Goal: Task Accomplishment & Management: Manage account settings

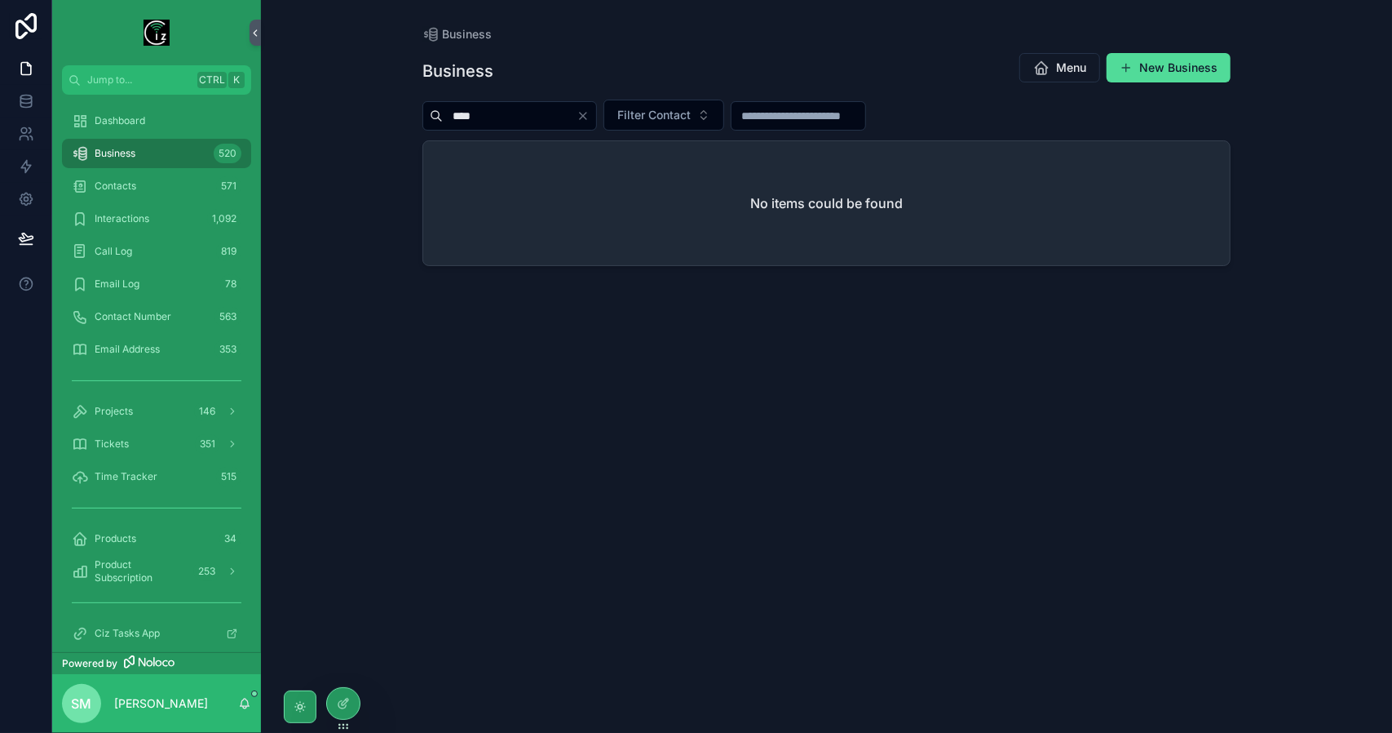
click at [590, 114] on icon "Clear" at bounding box center [583, 115] width 13 height 13
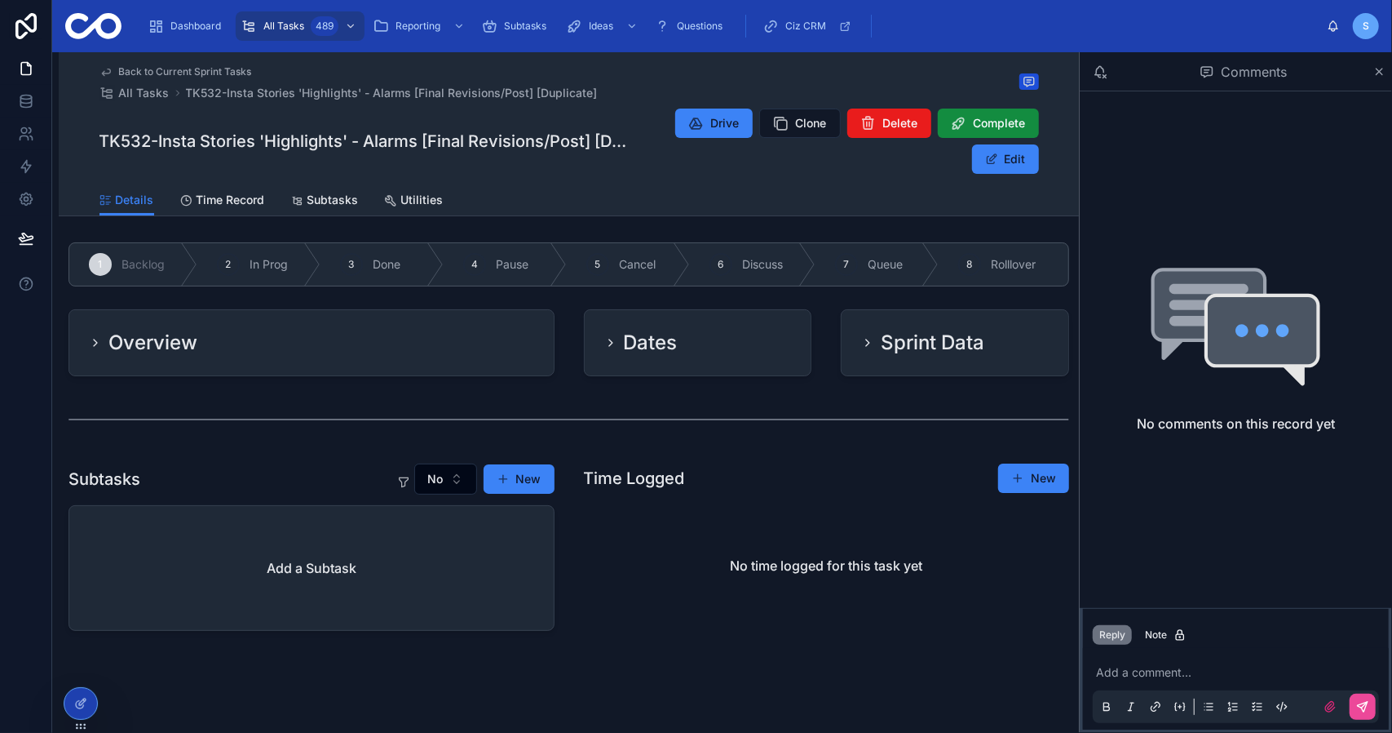
click at [148, 69] on span "Back to Current Sprint Tasks" at bounding box center [185, 71] width 133 height 13
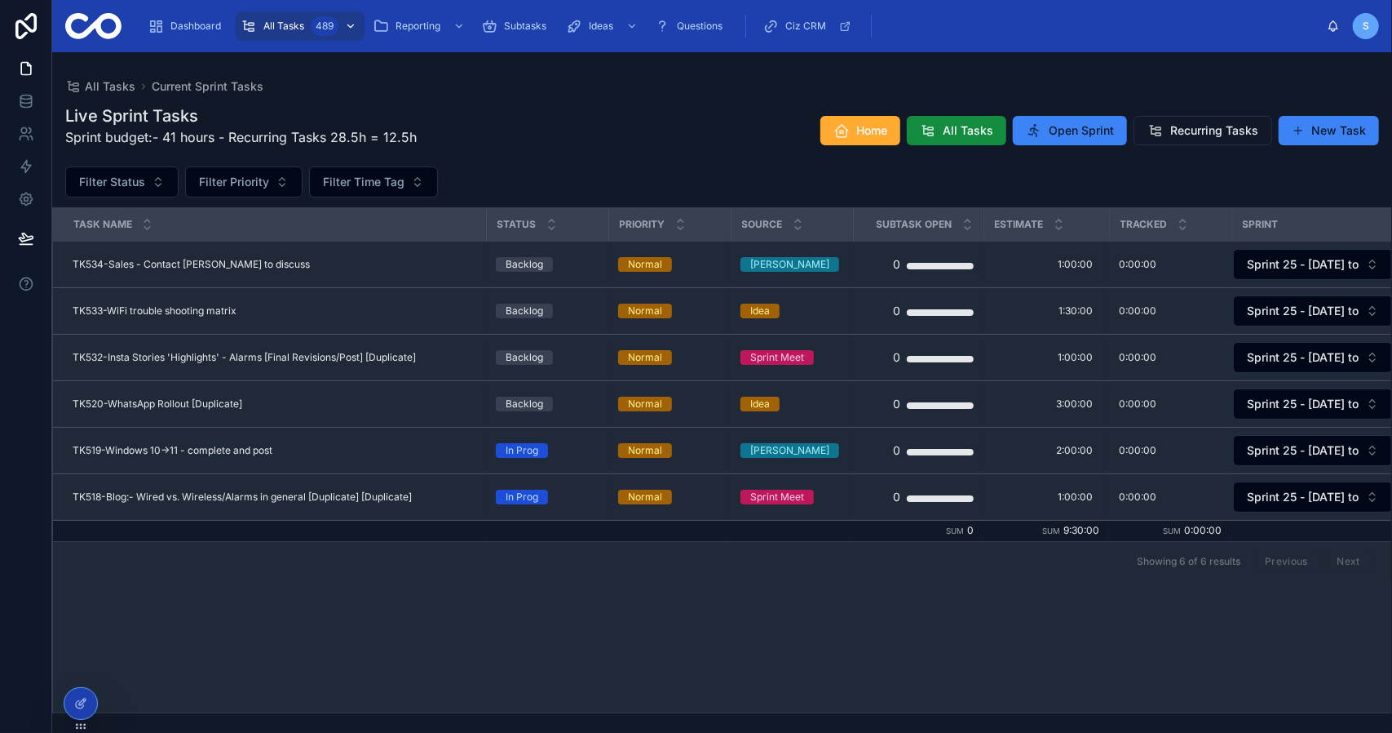
click at [307, 29] on div "All Tasks 489" at bounding box center [300, 26] width 119 height 26
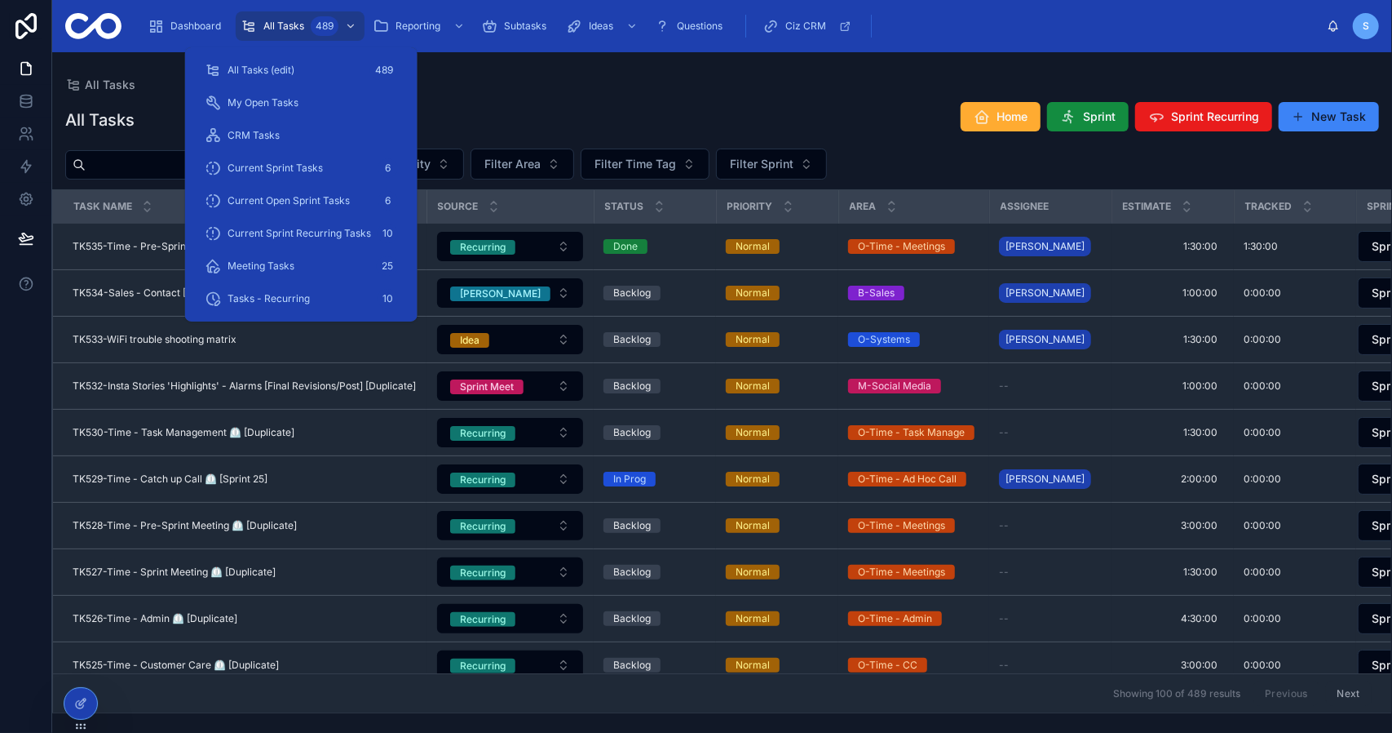
click at [635, 130] on div "All Tasks Home Sprint Sprint Recurring New Task" at bounding box center [722, 120] width 1314 height 38
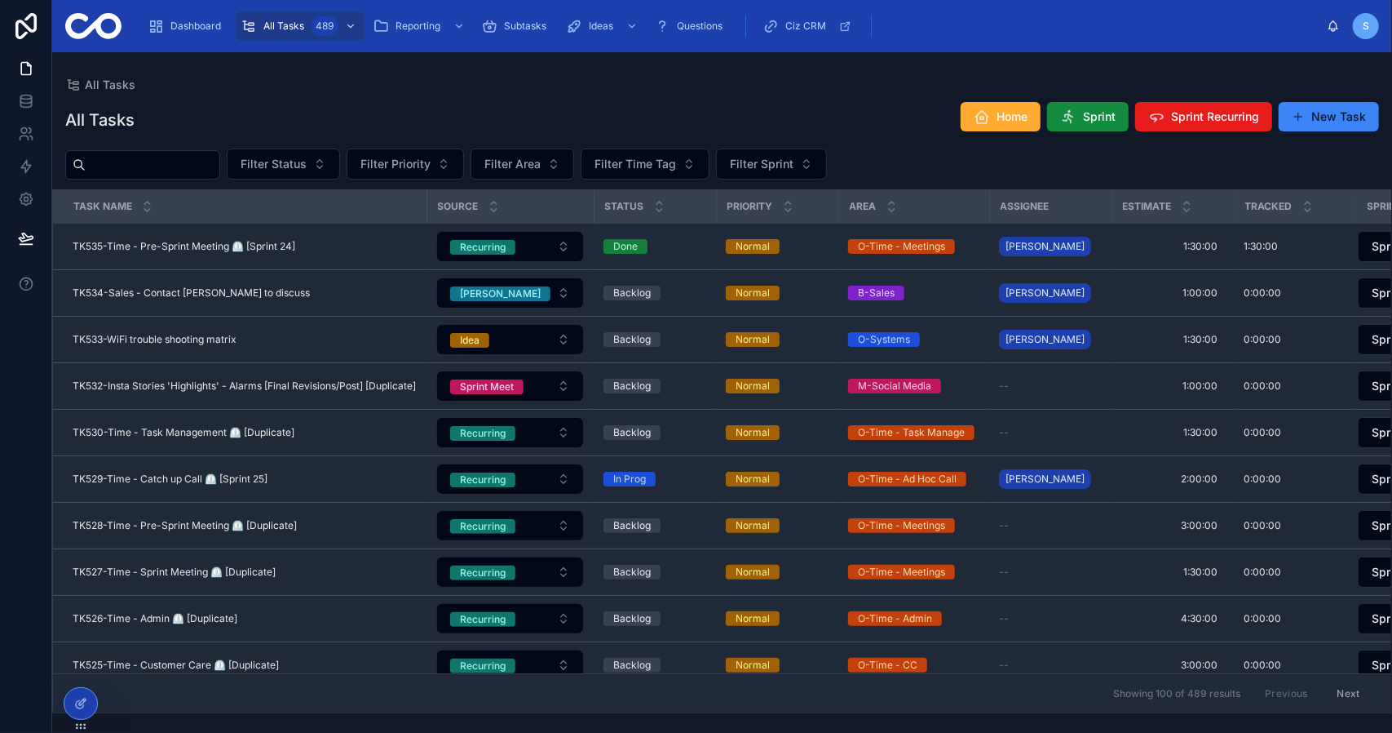
click at [122, 166] on input "text" at bounding box center [153, 164] width 134 height 23
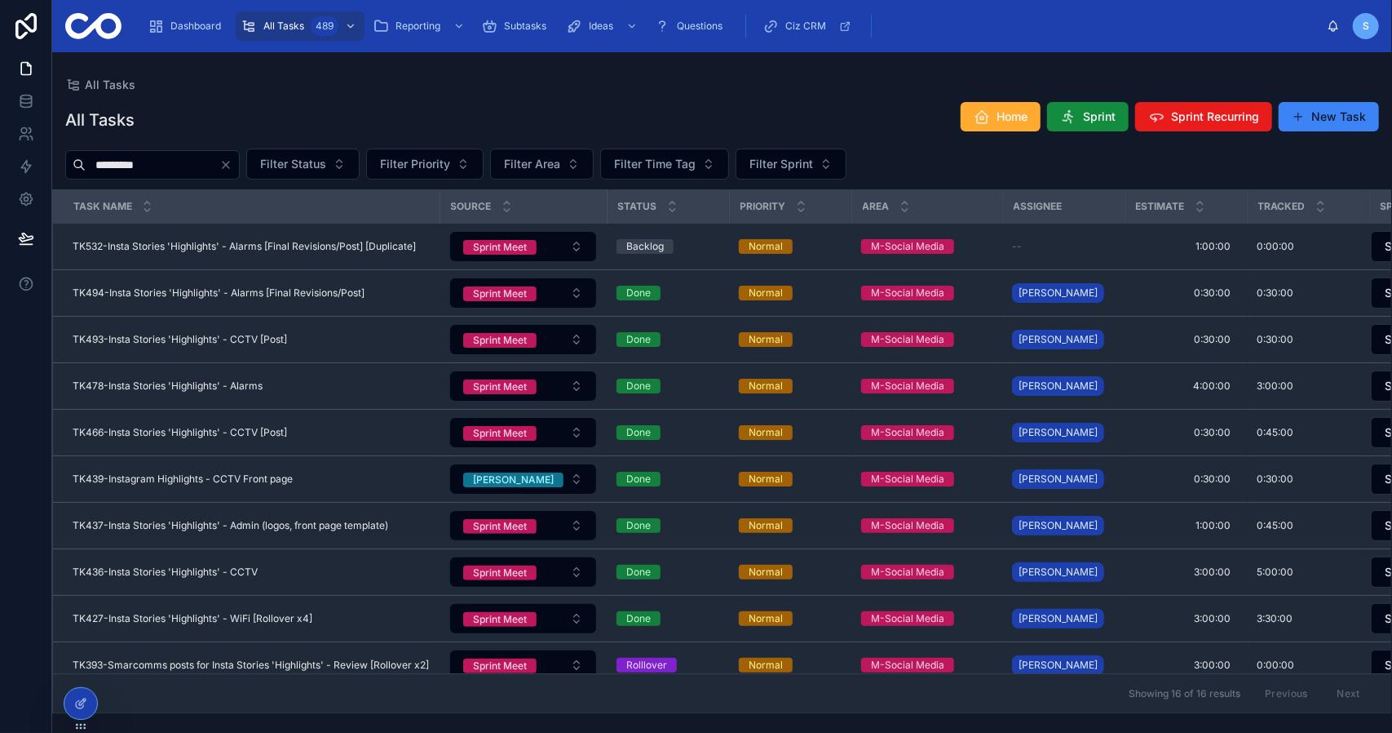
type input "*********"
click at [768, 73] on div "All Tasks All Tasks Home Sprint Sprint Recurring New Task ********* Filter Stat…" at bounding box center [722, 382] width 1340 height 661
click at [1318, 111] on button "New Task" at bounding box center [1329, 116] width 100 height 29
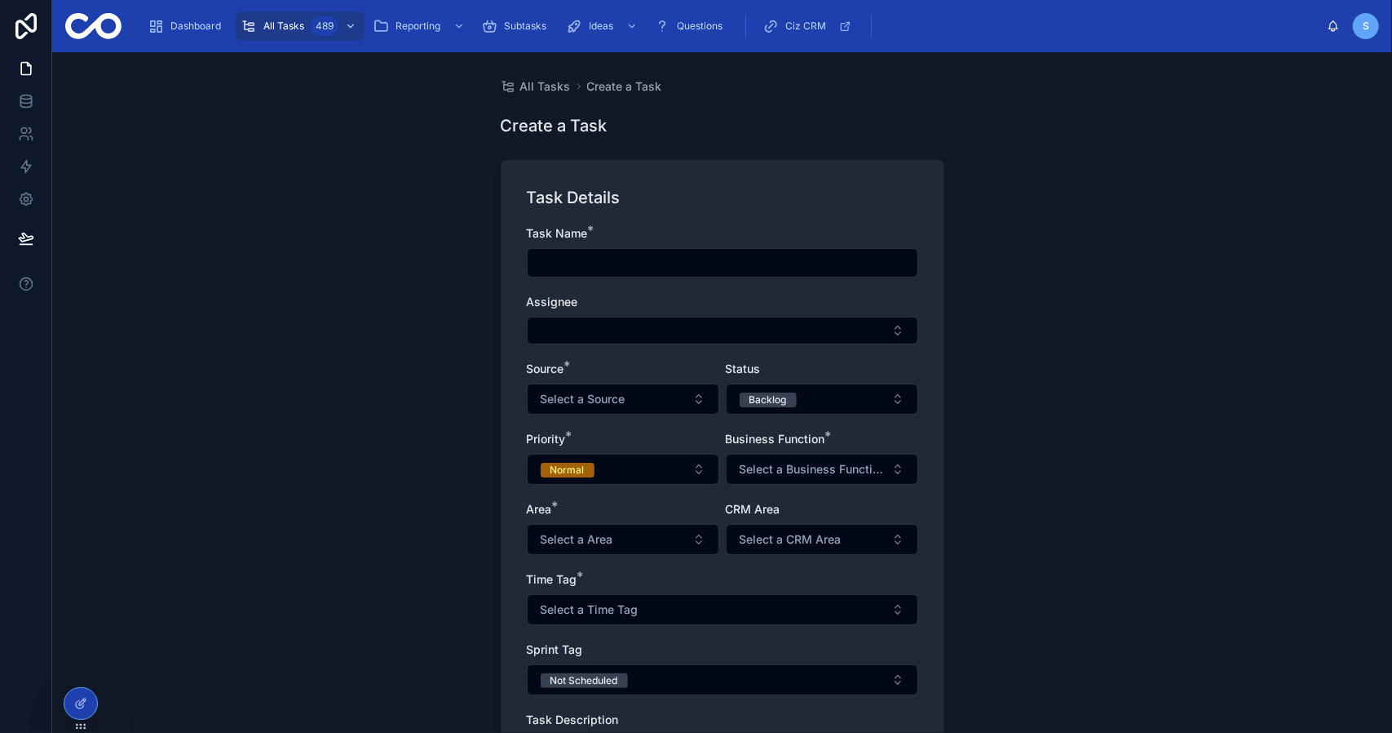
click at [584, 260] on input "text" at bounding box center [723, 262] width 390 height 23
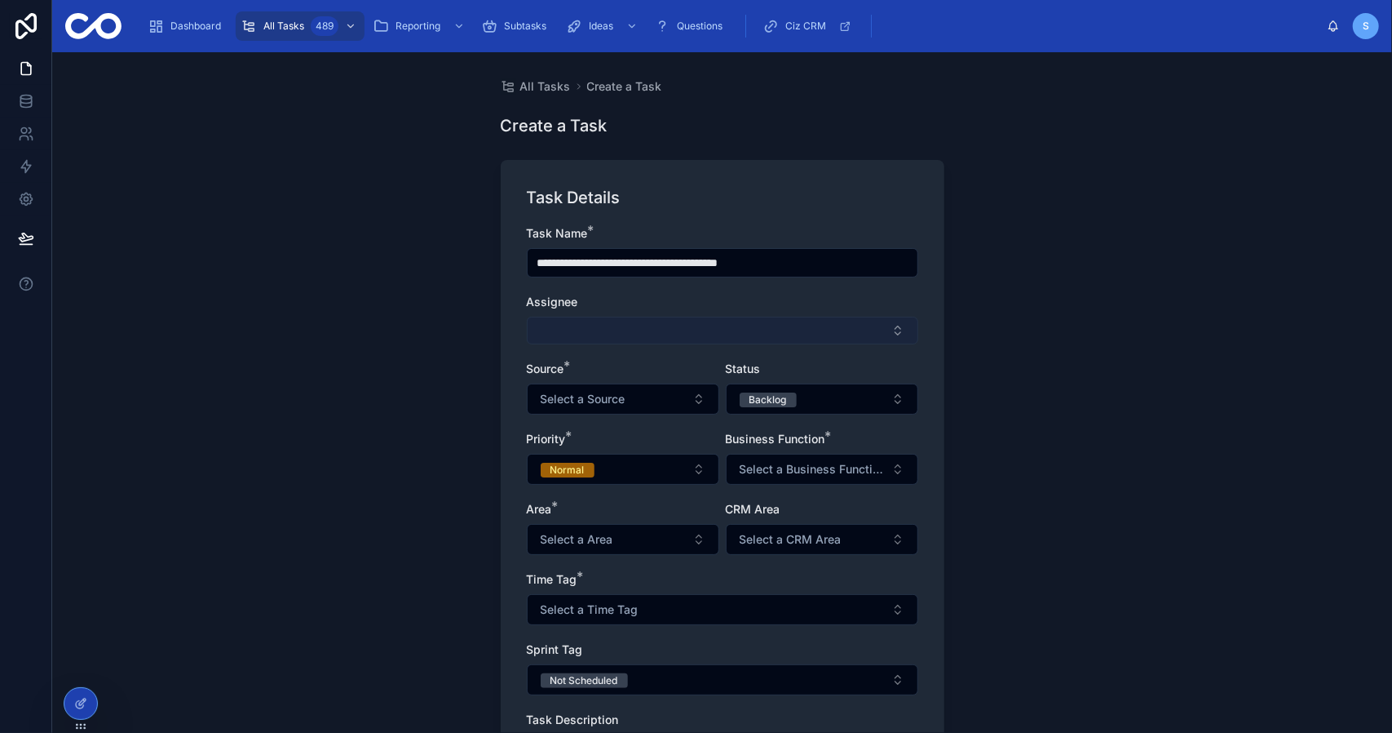
type input "**********"
click at [667, 332] on button "Select Button" at bounding box center [723, 330] width 392 height 28
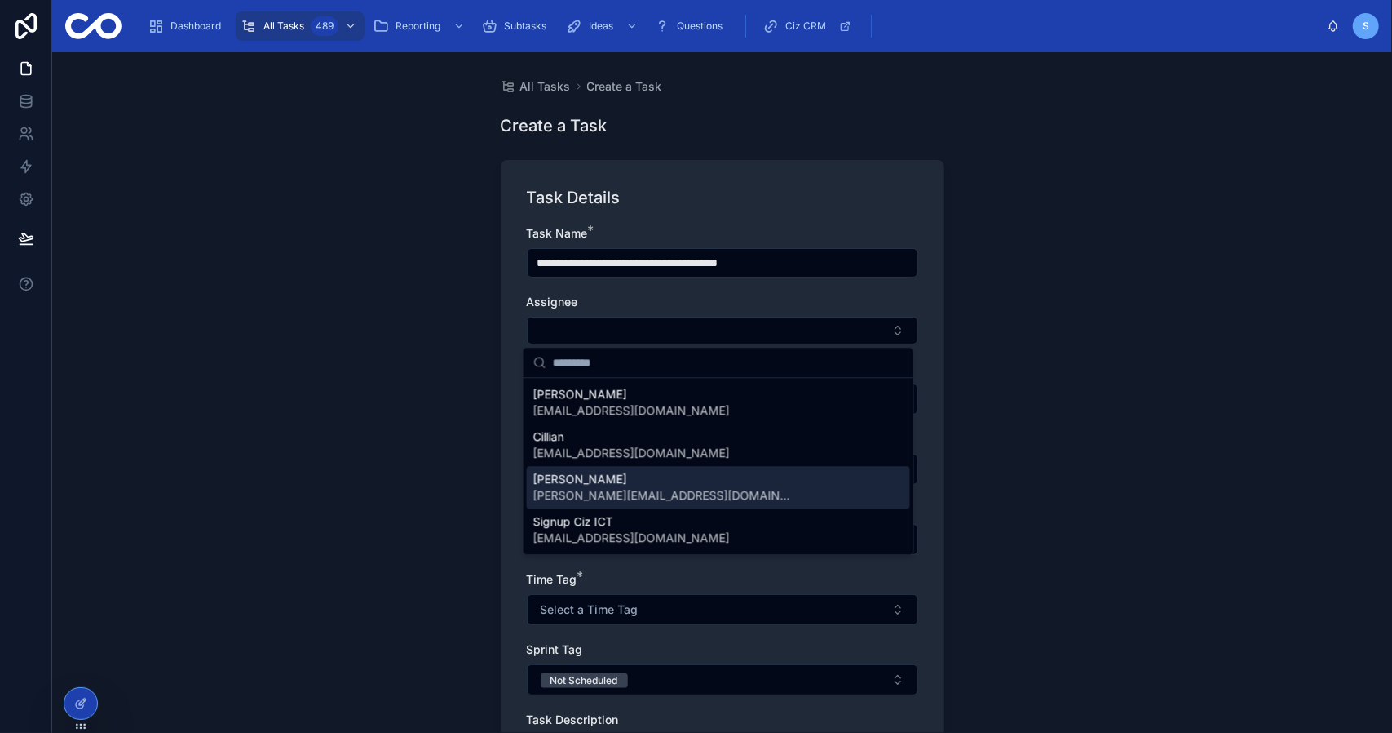
click at [626, 477] on span "[PERSON_NAME]" at bounding box center [663, 479] width 261 height 16
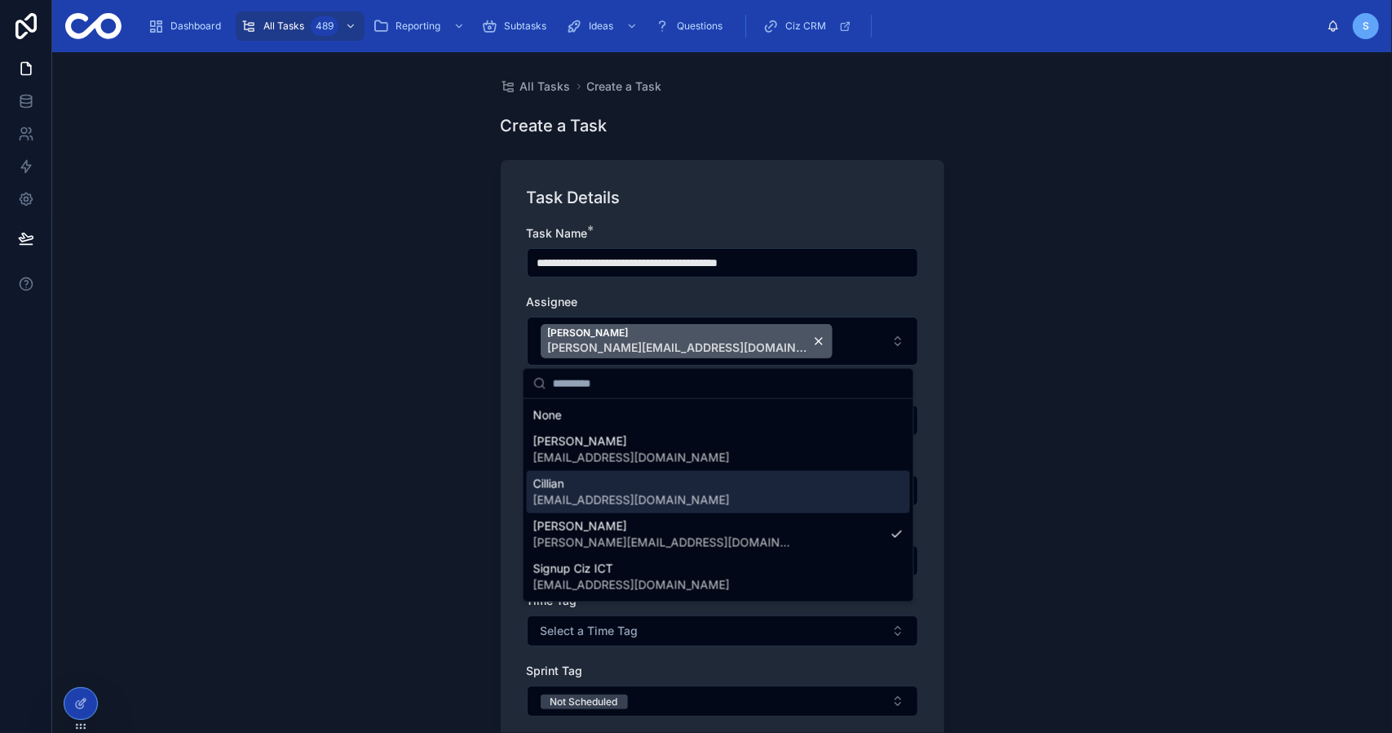
click at [370, 432] on div "**********" at bounding box center [722, 392] width 1340 height 680
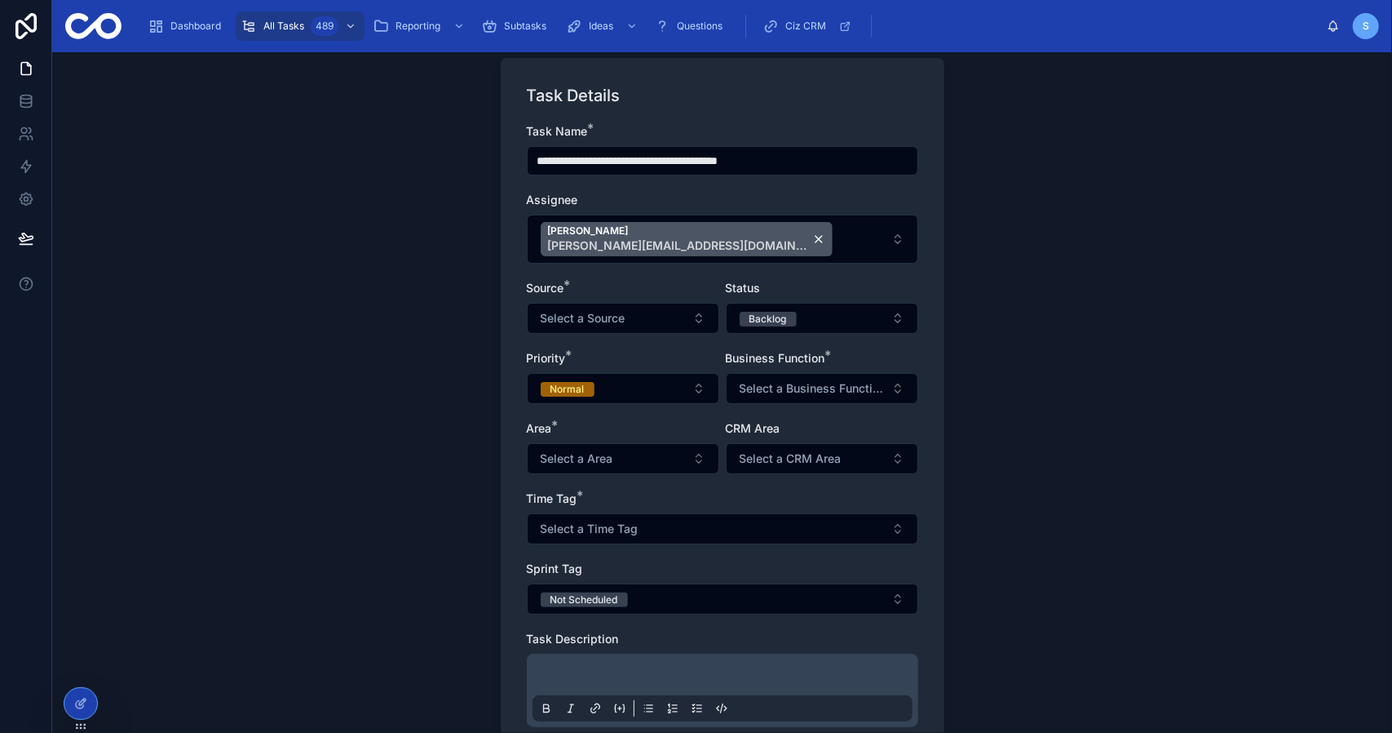
scroll to position [163, 0]
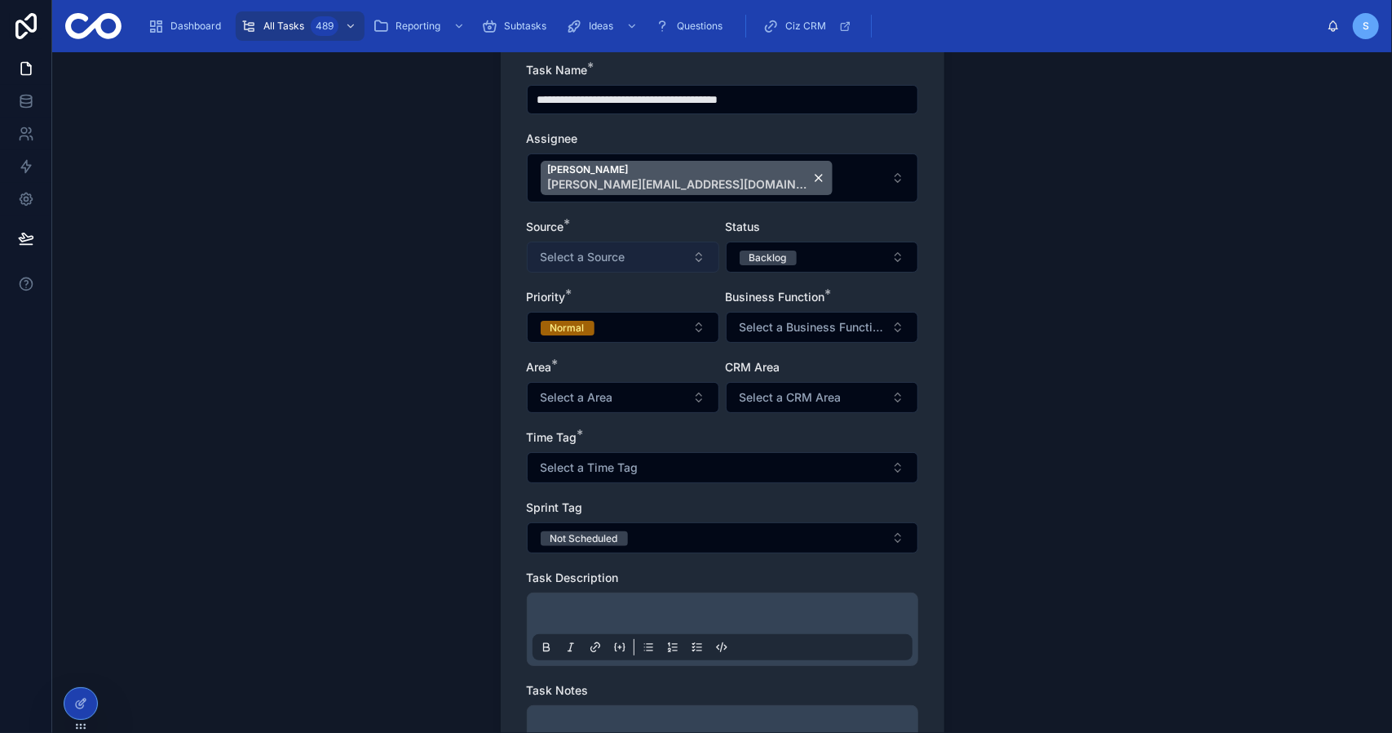
click at [610, 244] on button "Select a Source" at bounding box center [623, 256] width 193 height 31
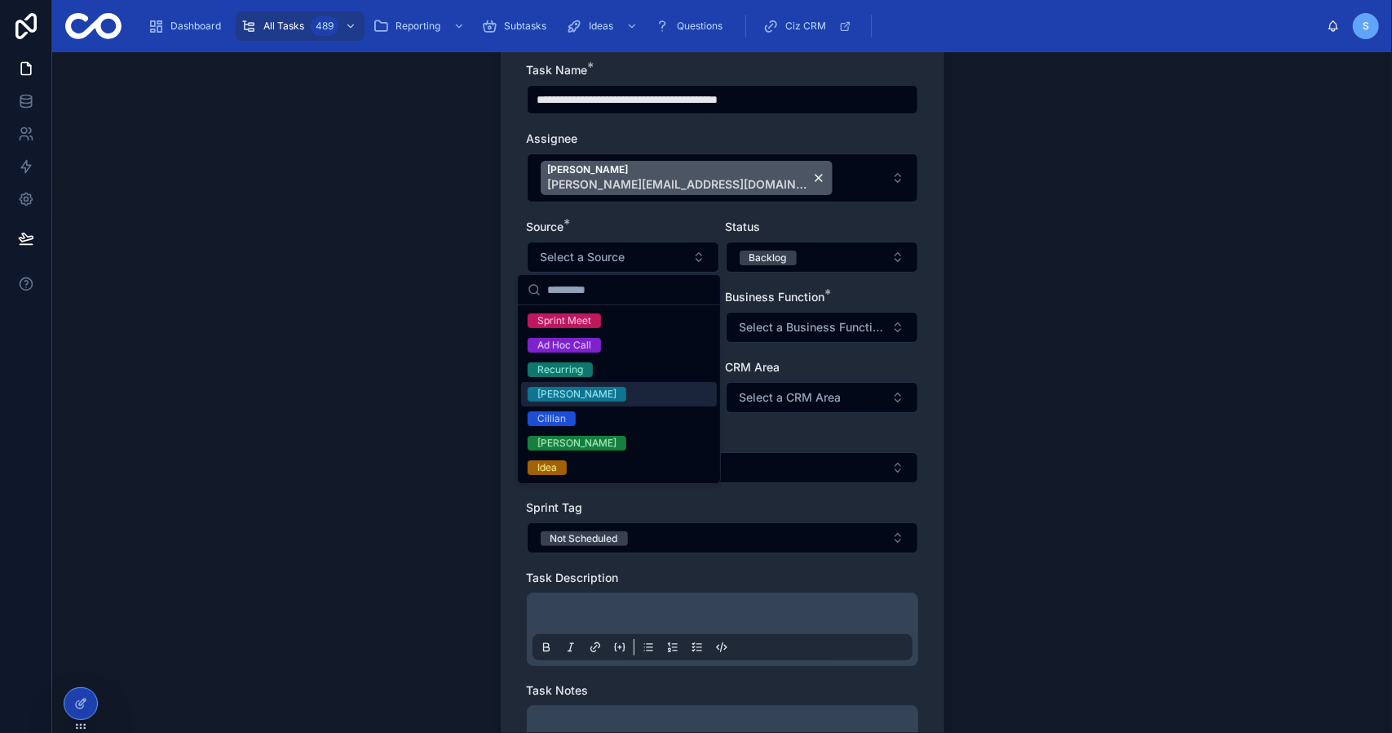
click at [617, 388] on div "[PERSON_NAME]" at bounding box center [619, 394] width 196 height 24
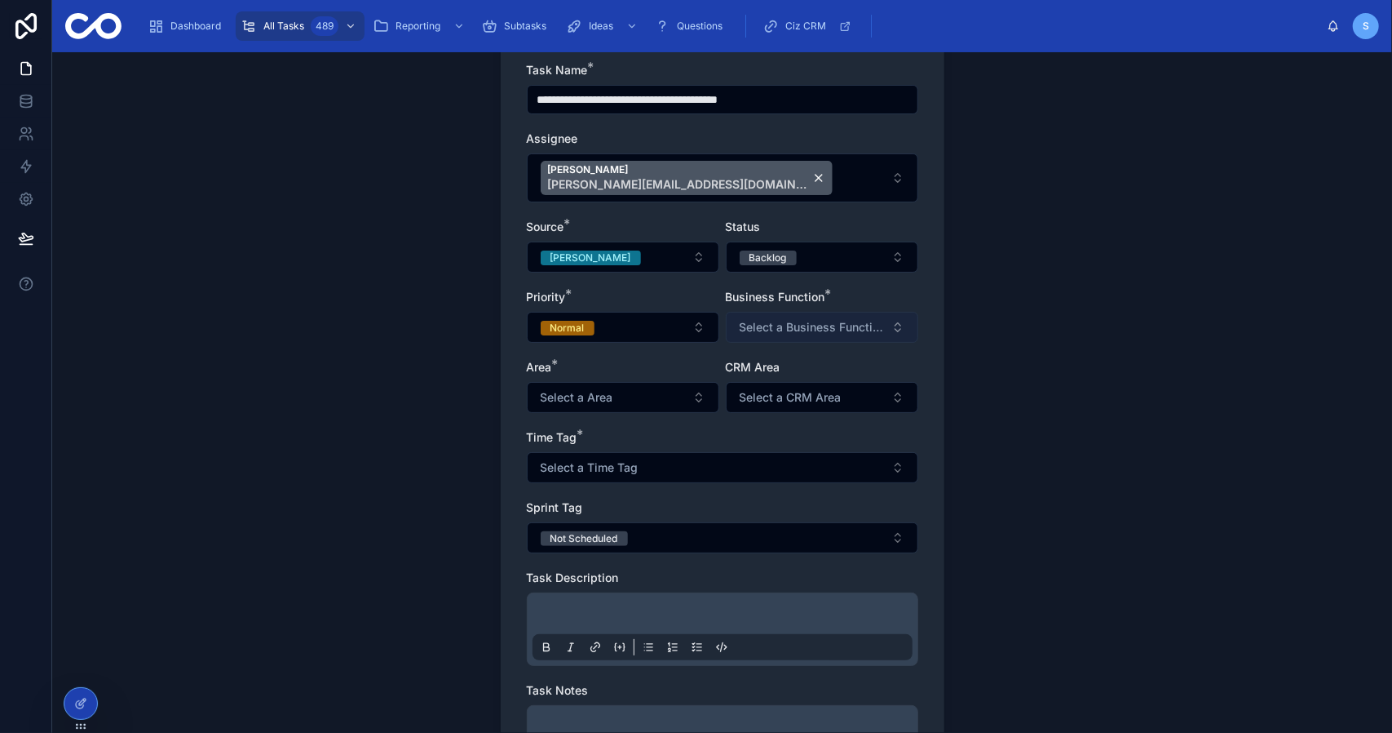
click at [807, 322] on span "Select a Business Function" at bounding box center [812, 327] width 145 height 16
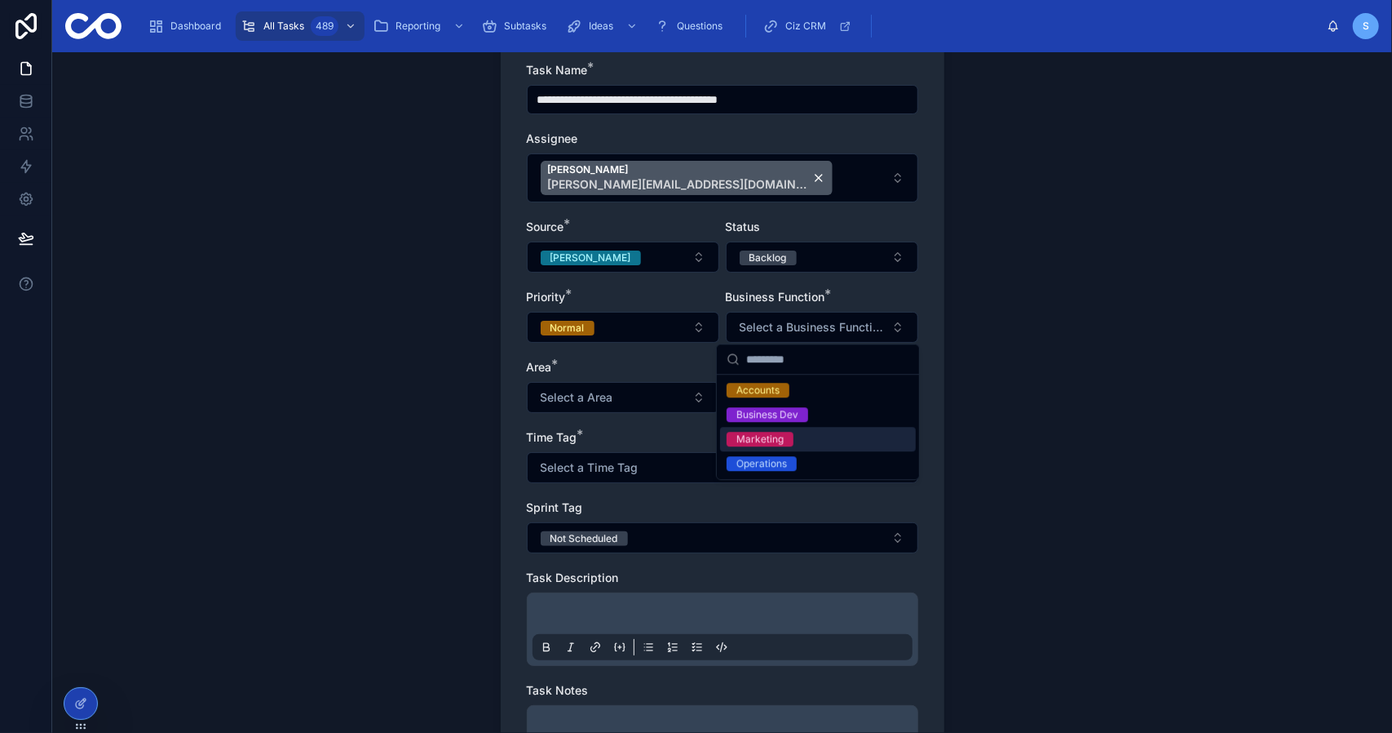
click at [794, 433] on div "Marketing" at bounding box center [818, 439] width 196 height 24
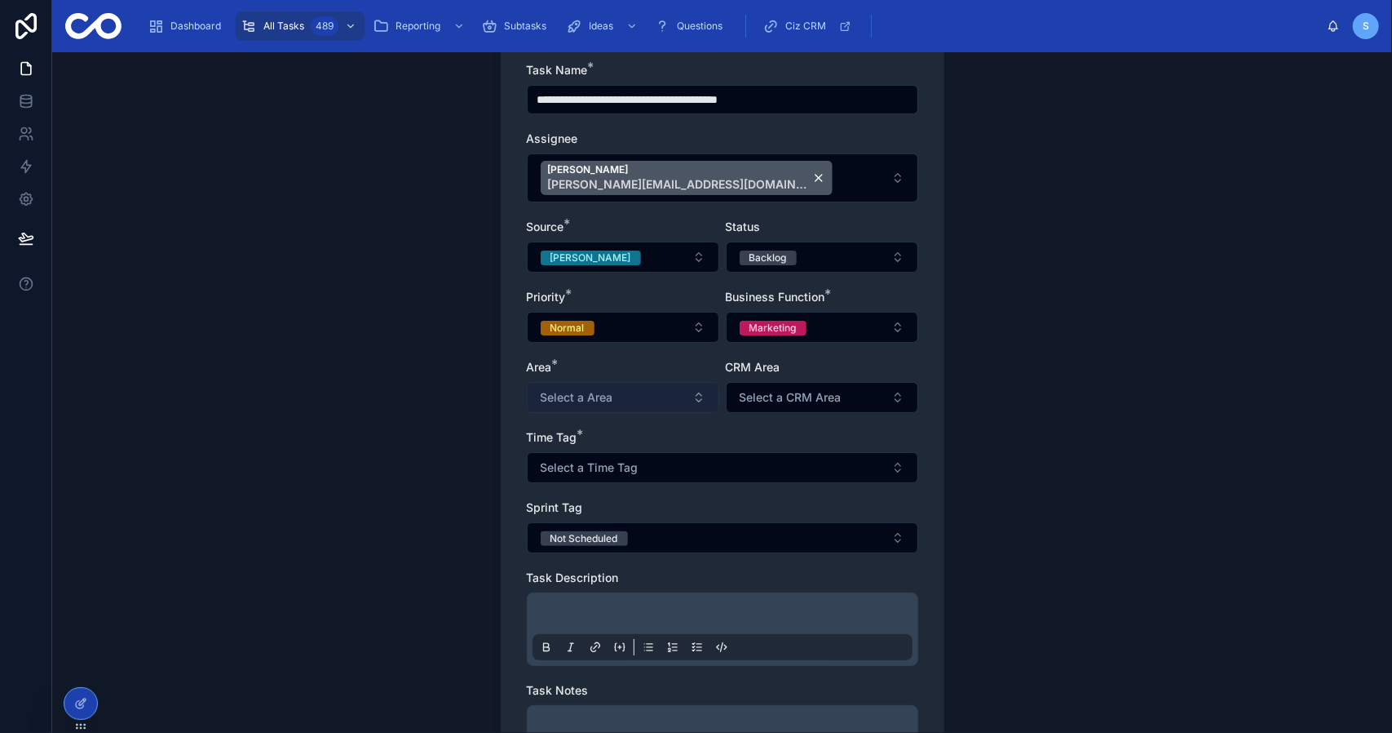
click at [631, 396] on button "Select a Area" at bounding box center [623, 397] width 193 height 31
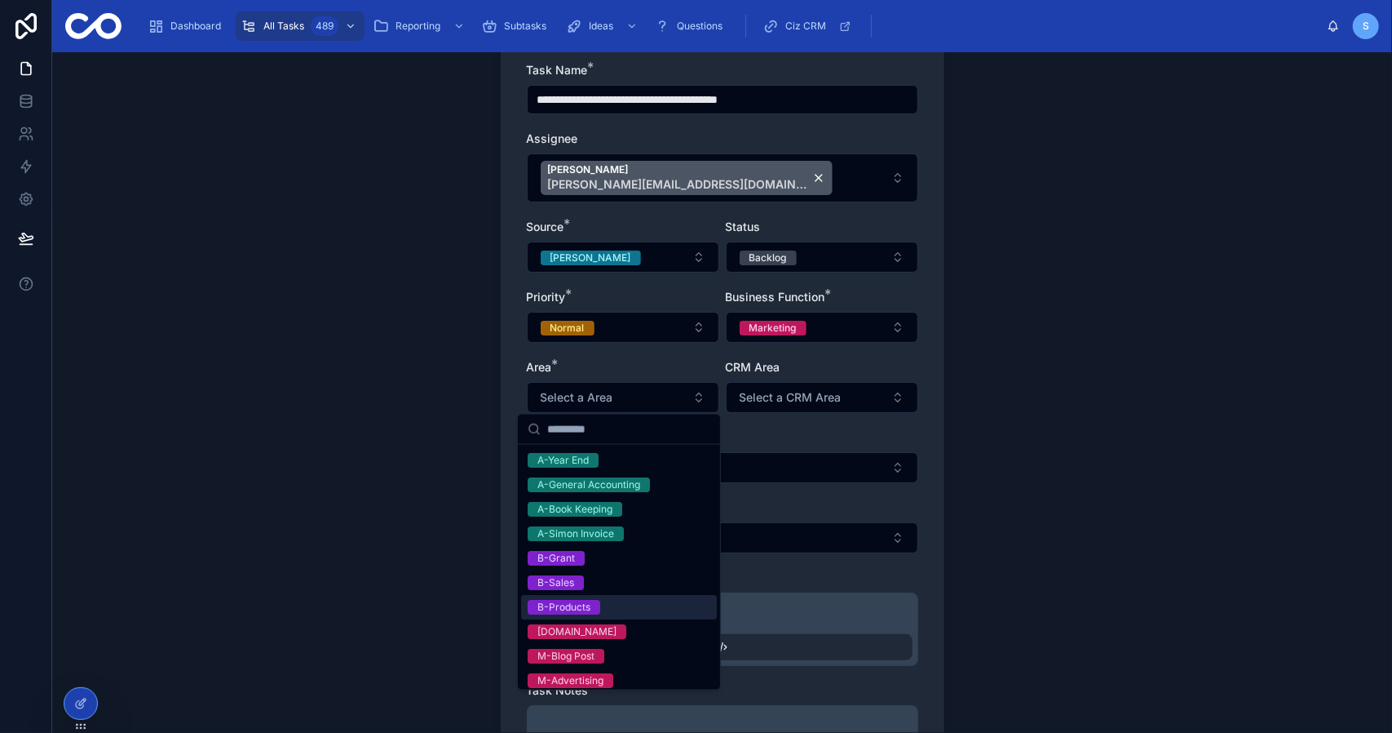
drag, startPoint x: 640, startPoint y: 604, endPoint x: 639, endPoint y: 630, distance: 25.3
click at [640, 629] on div "A-Year End A-General Accounting A-Book Keeping A-Simon Invoice B-Grant B-Sales …" at bounding box center [619, 741] width 196 height 587
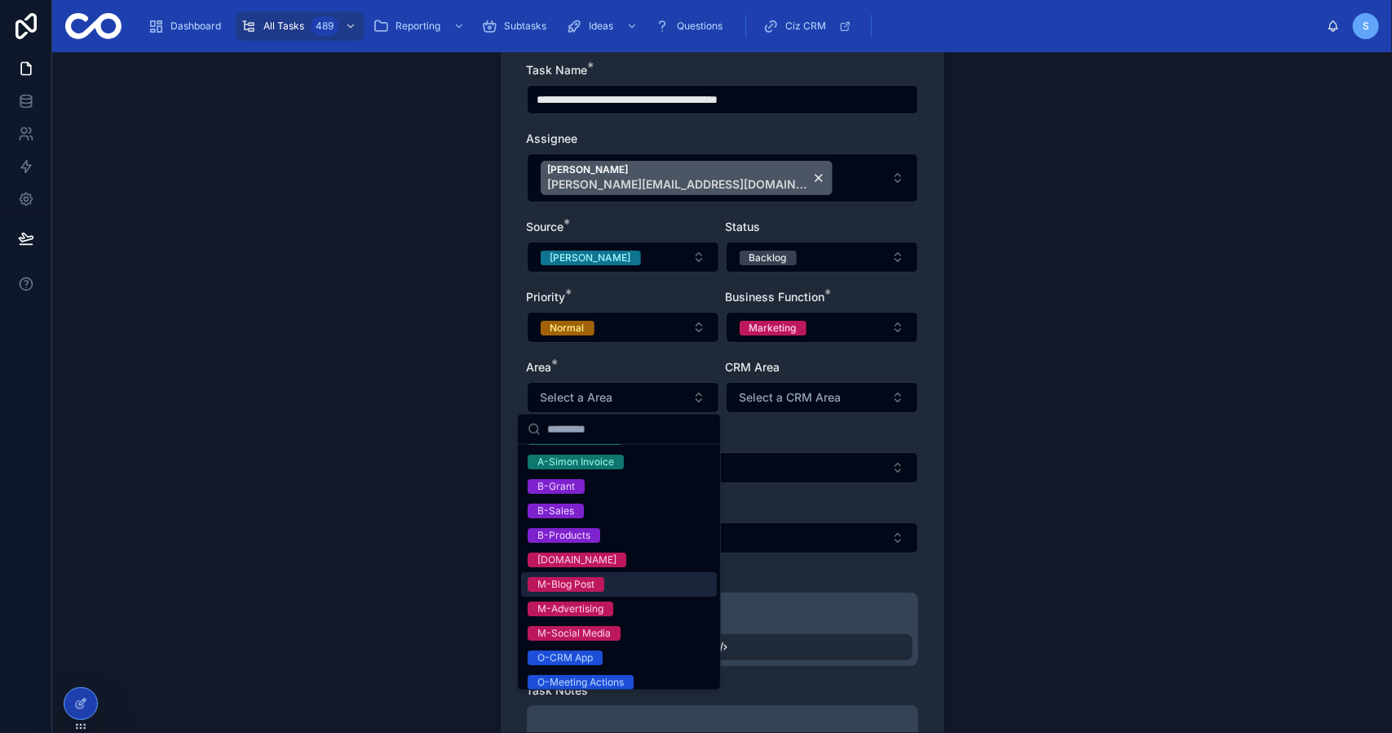
scroll to position [82, 0]
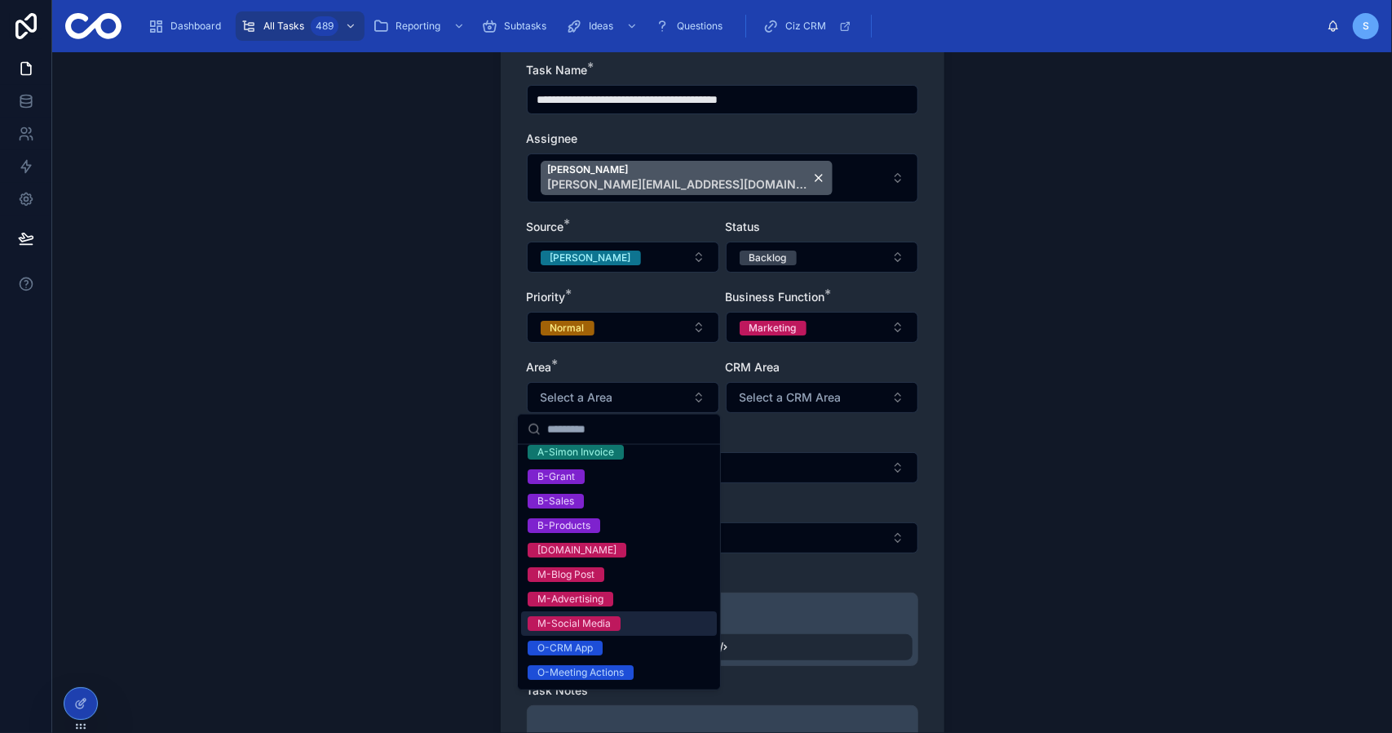
click at [635, 624] on div "M-Social Media" at bounding box center [619, 623] width 196 height 24
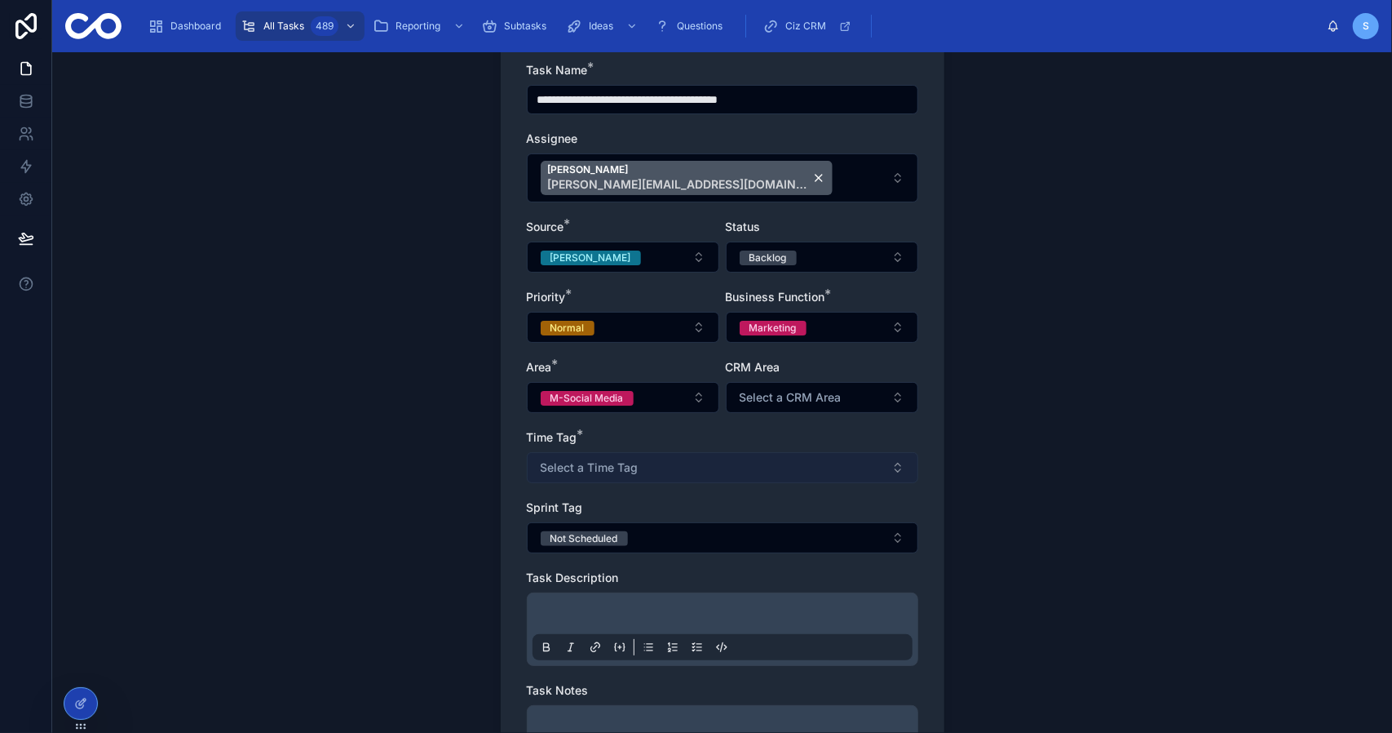
click at [752, 479] on button "Select a Time Tag" at bounding box center [723, 467] width 392 height 31
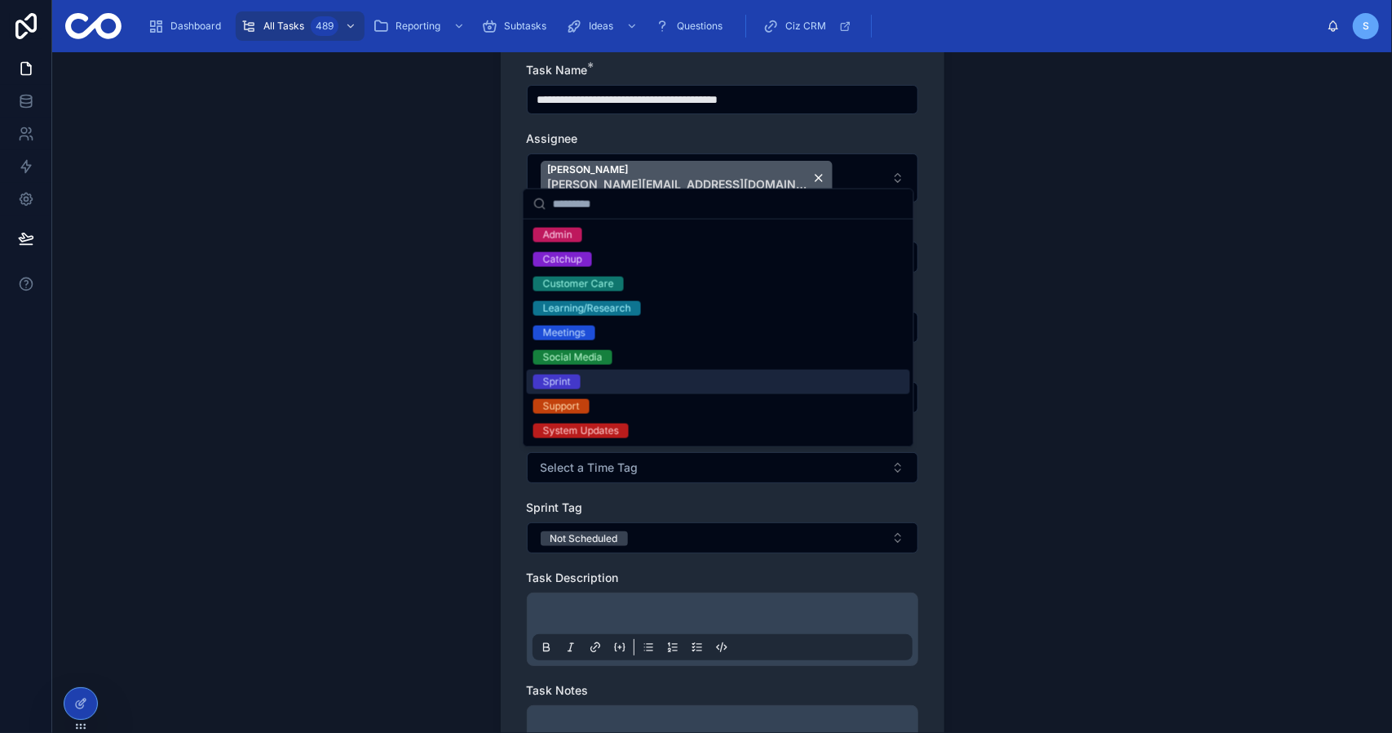
click at [706, 386] on div "Sprint" at bounding box center [718, 382] width 383 height 24
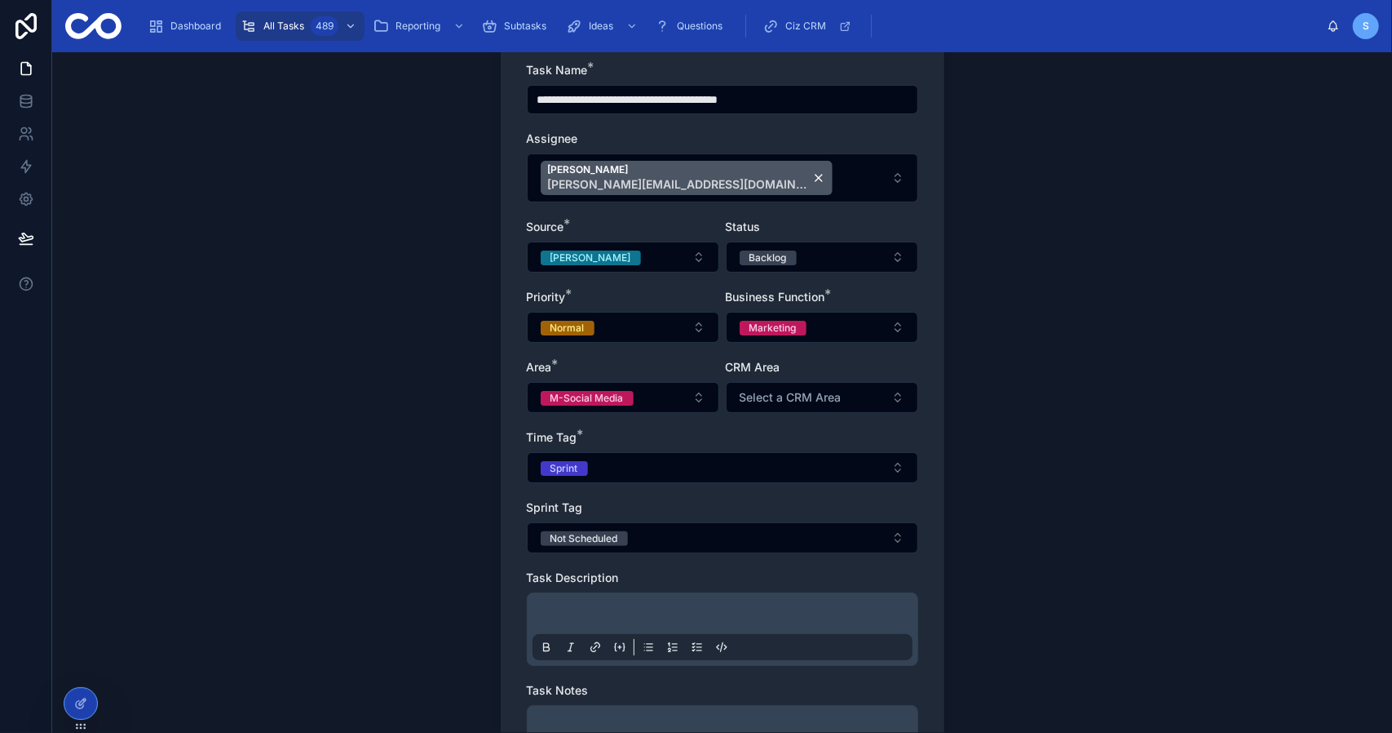
click at [398, 464] on div "**********" at bounding box center [722, 392] width 1340 height 680
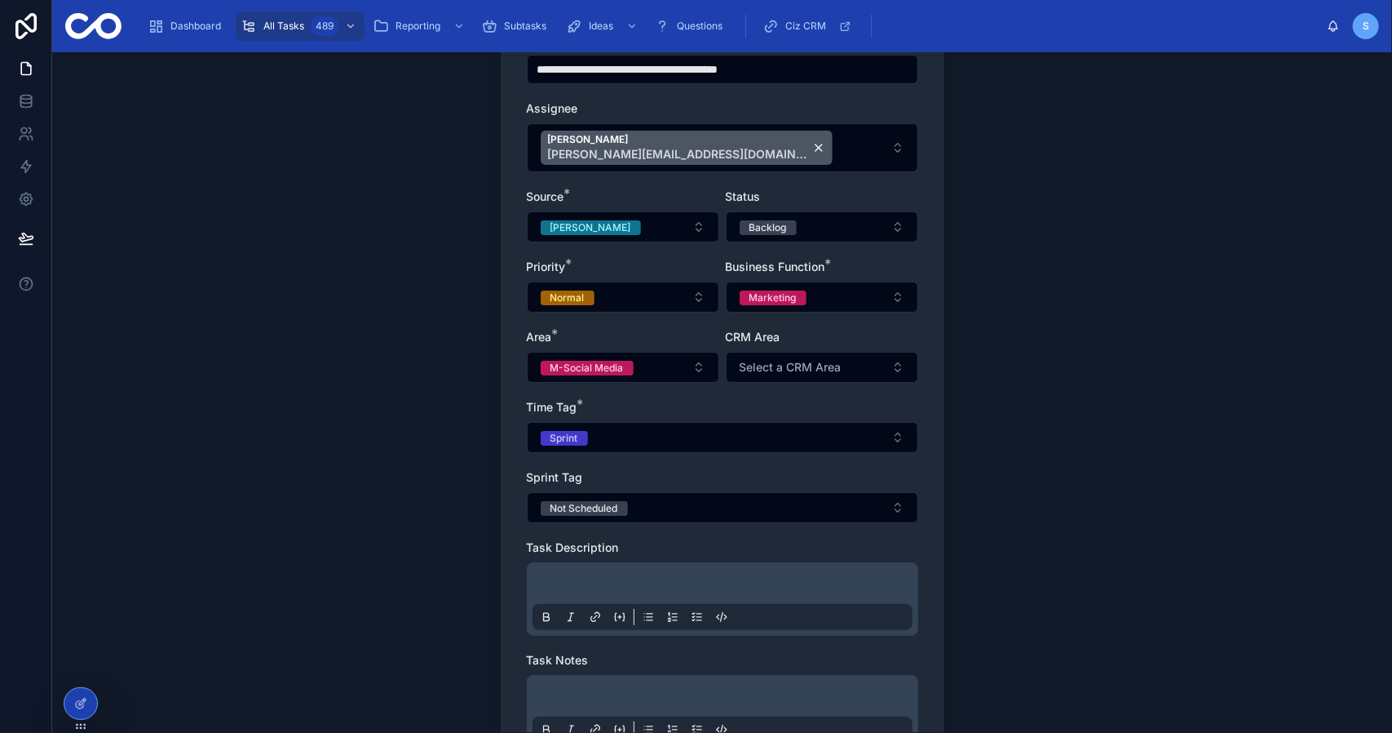
scroll to position [326, 0]
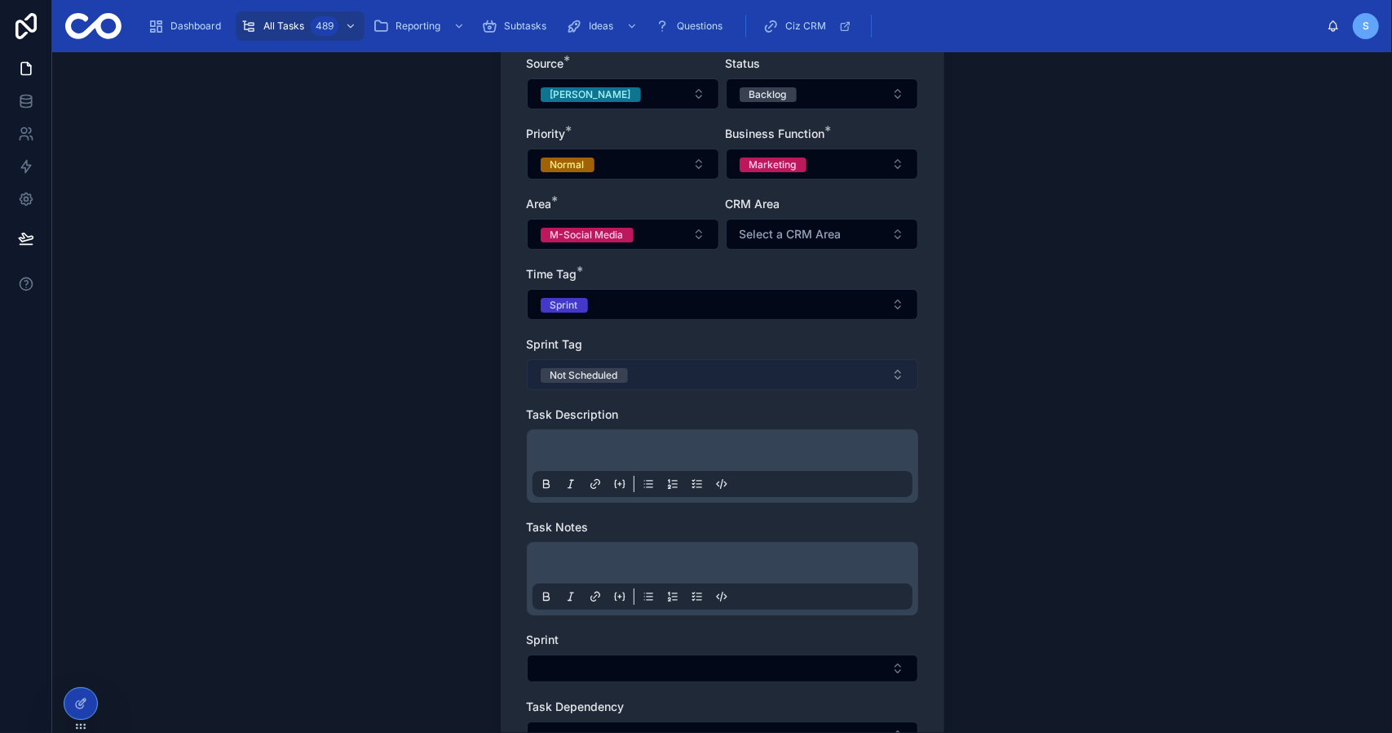
click at [664, 361] on button "Not Scheduled" at bounding box center [723, 374] width 392 height 31
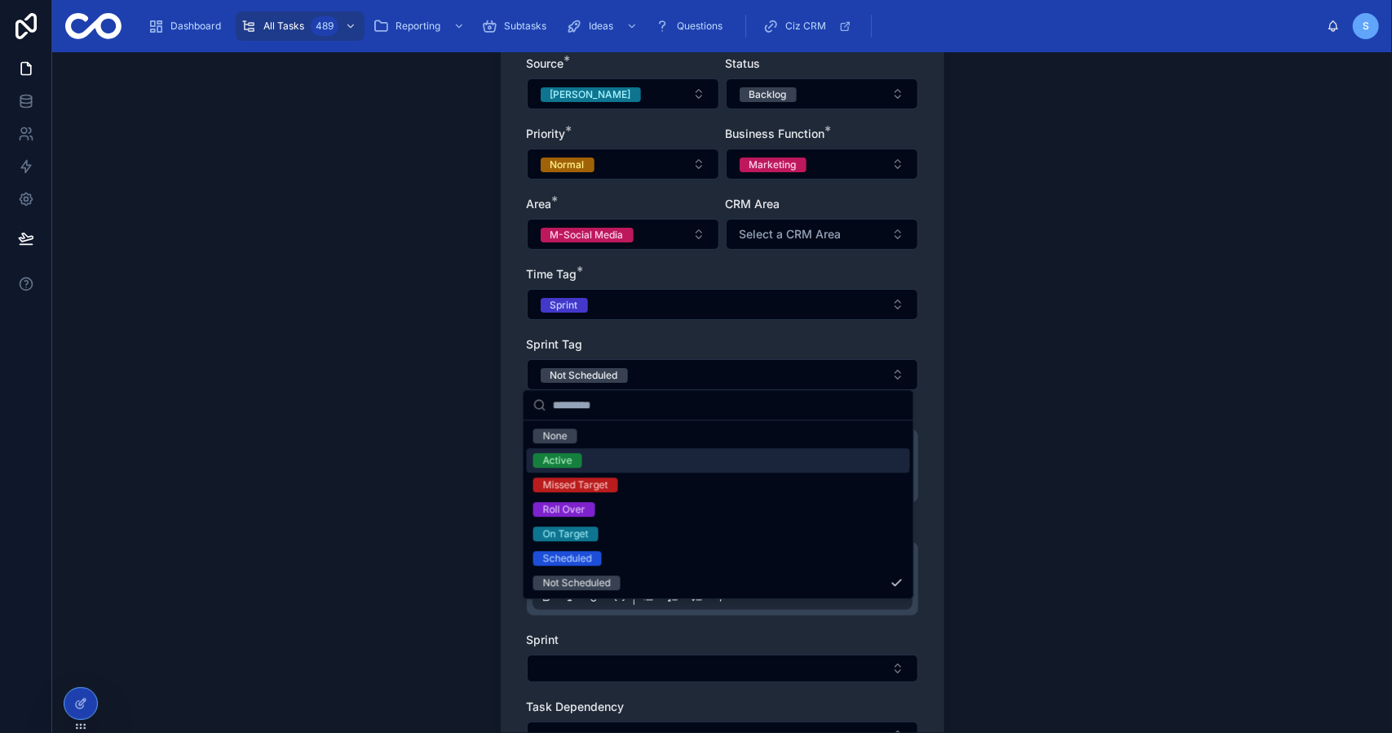
click at [643, 453] on div "Active" at bounding box center [718, 460] width 383 height 24
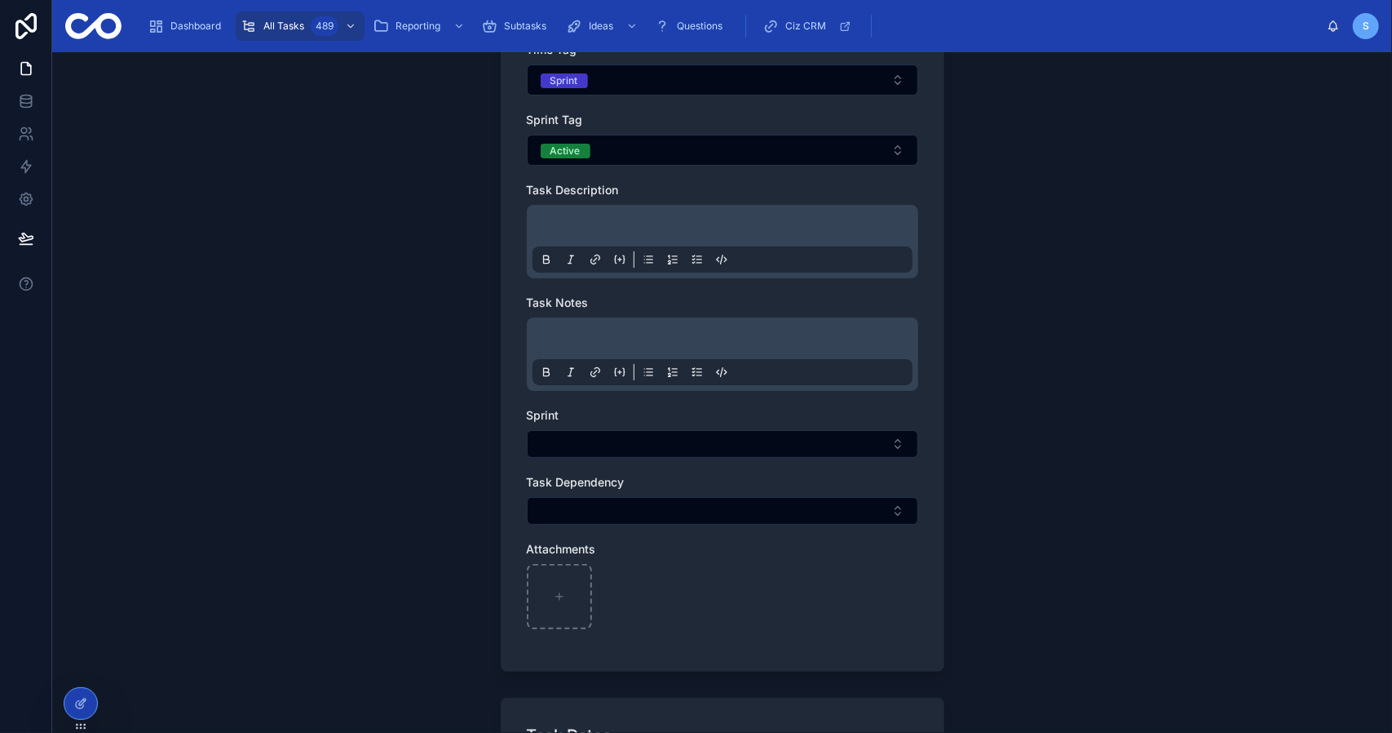
scroll to position [571, 0]
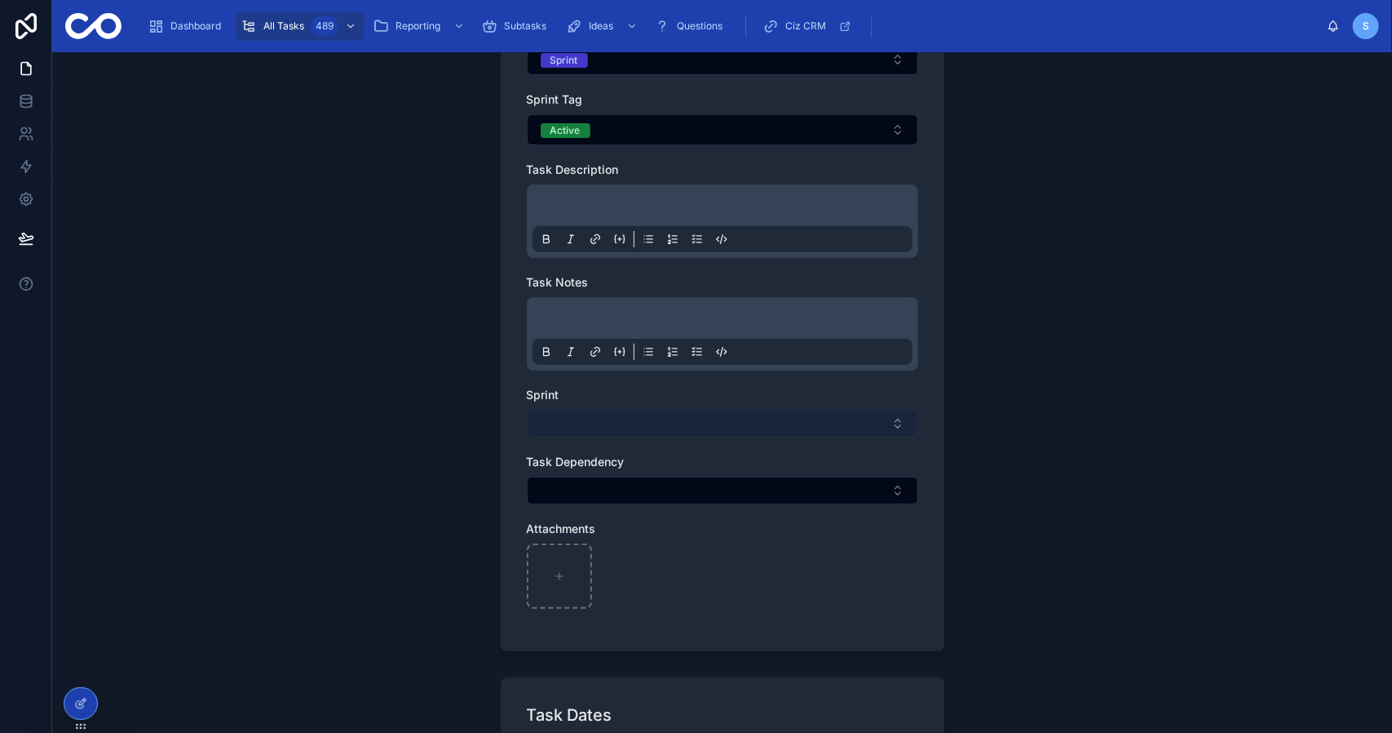
click at [640, 418] on button "Select Button" at bounding box center [723, 423] width 392 height 28
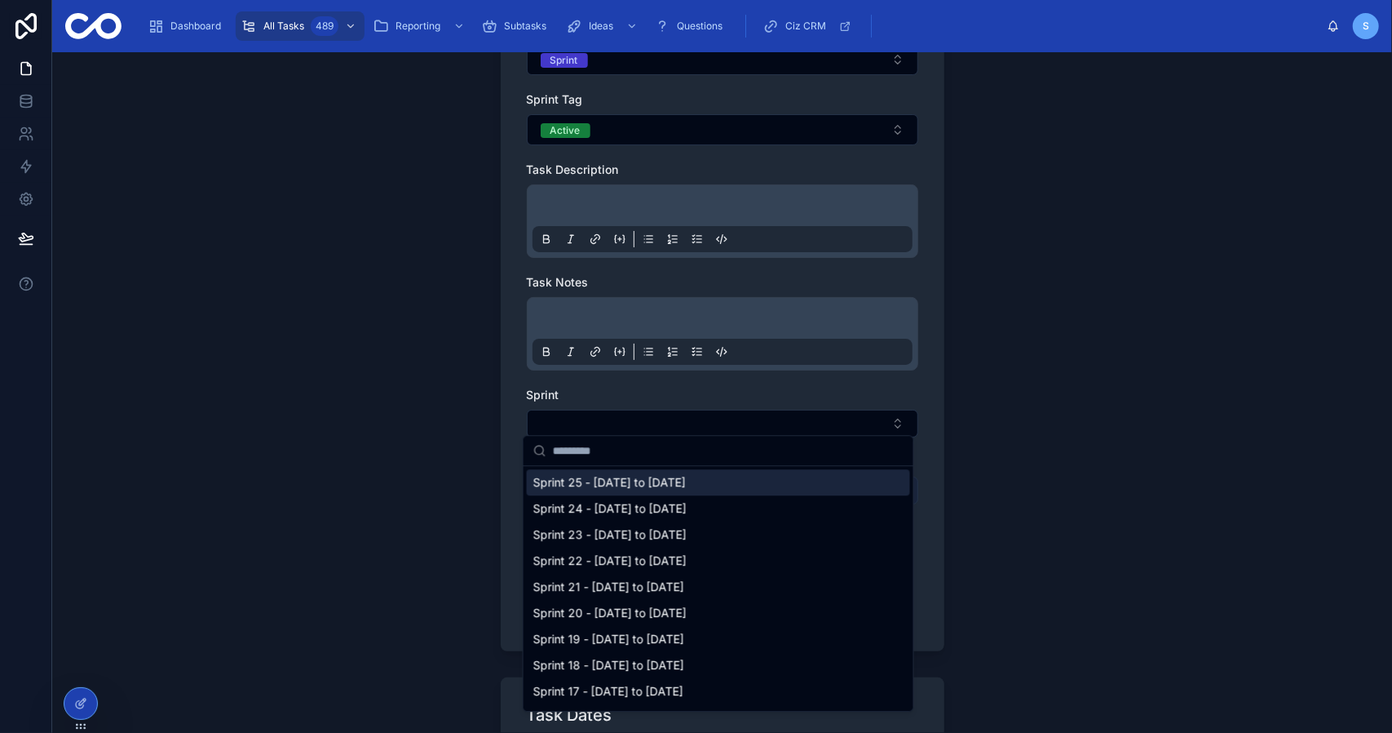
click at [623, 480] on span "Sprint 25 - [DATE] to [DATE]" at bounding box center [609, 482] width 153 height 16
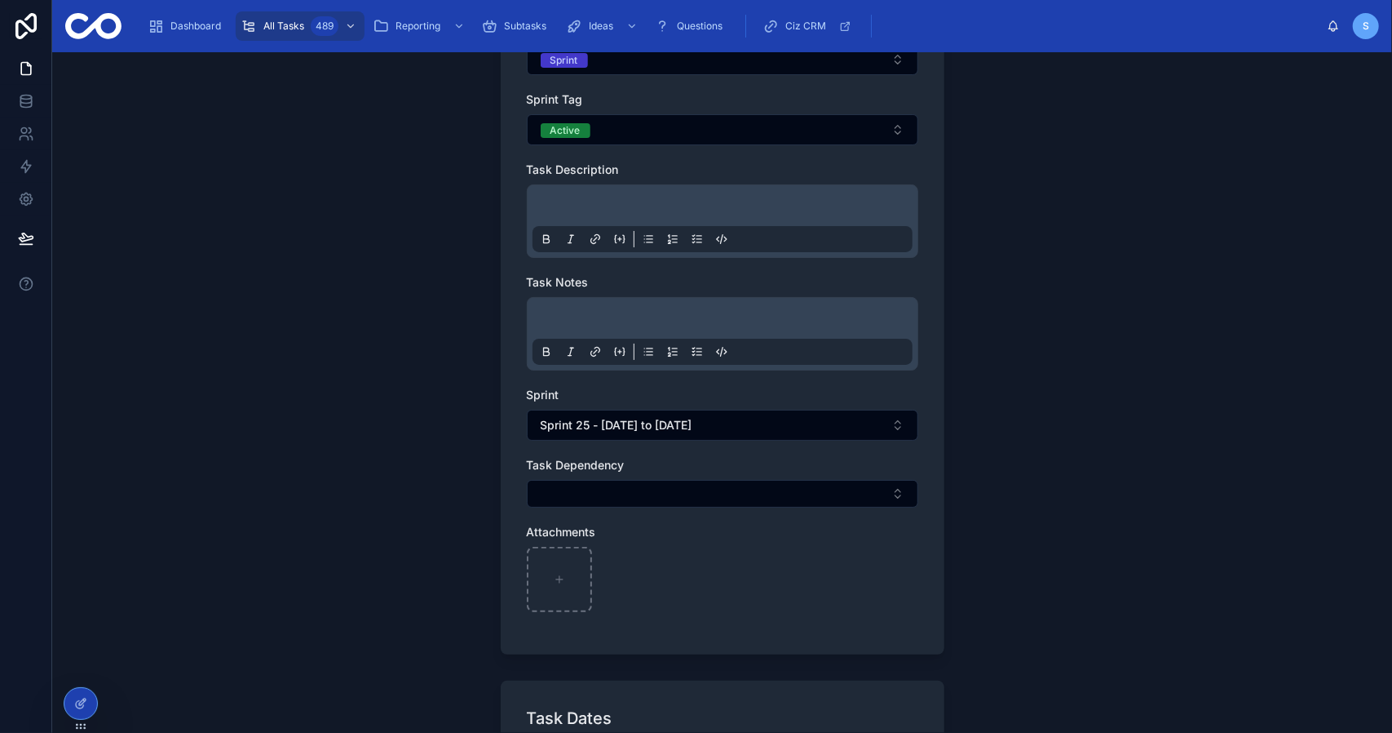
click at [403, 468] on div "**********" at bounding box center [722, 392] width 1340 height 680
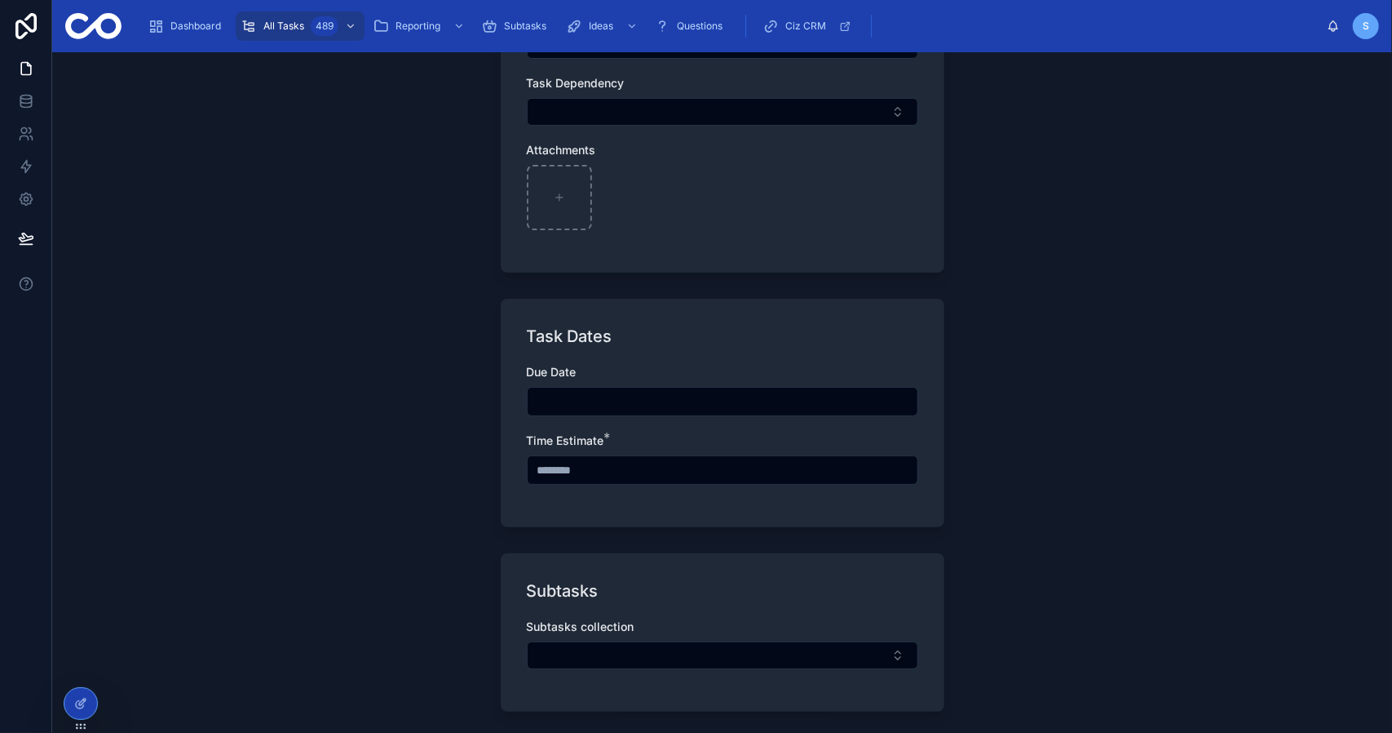
scroll to position [979, 0]
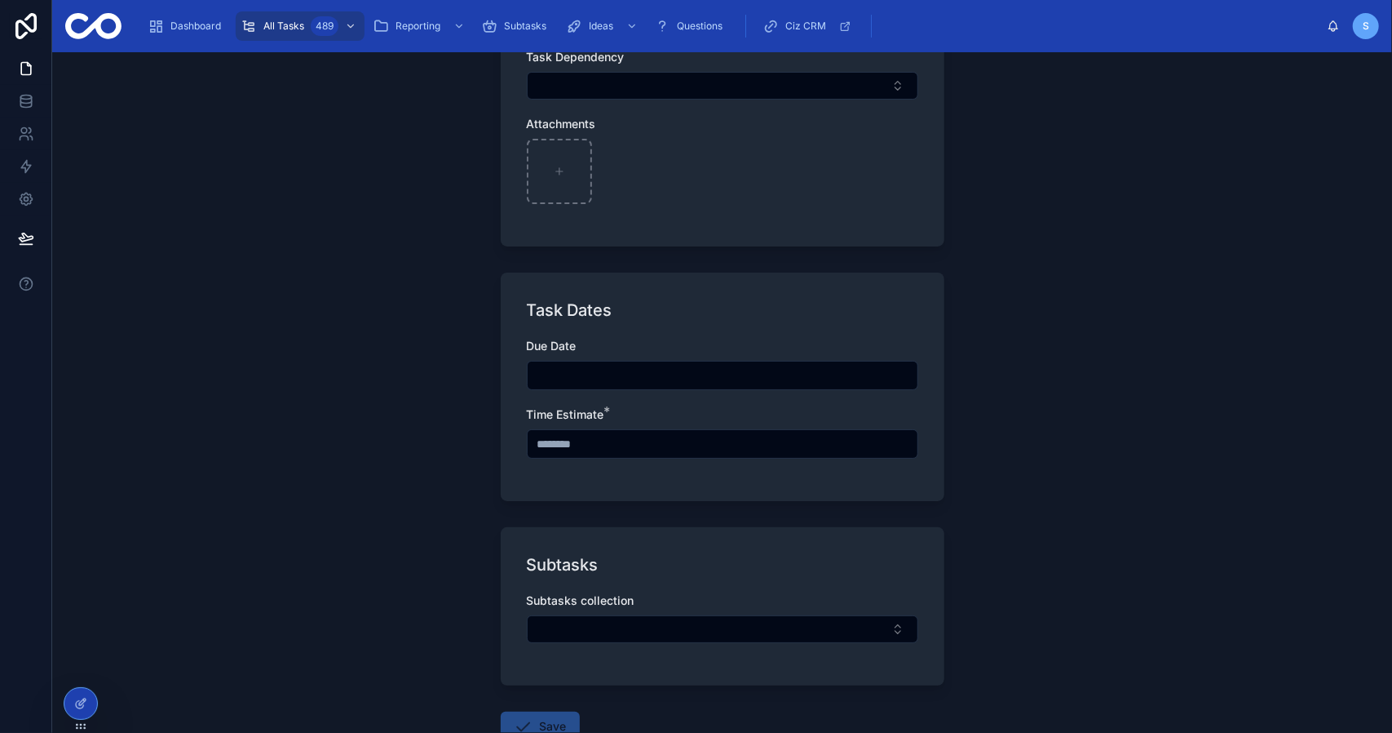
click at [613, 433] on input "text" at bounding box center [723, 443] width 390 height 23
type input "*******"
click at [452, 479] on div "**********" at bounding box center [722, 392] width 1340 height 680
click at [538, 715] on button "Save" at bounding box center [540, 725] width 79 height 29
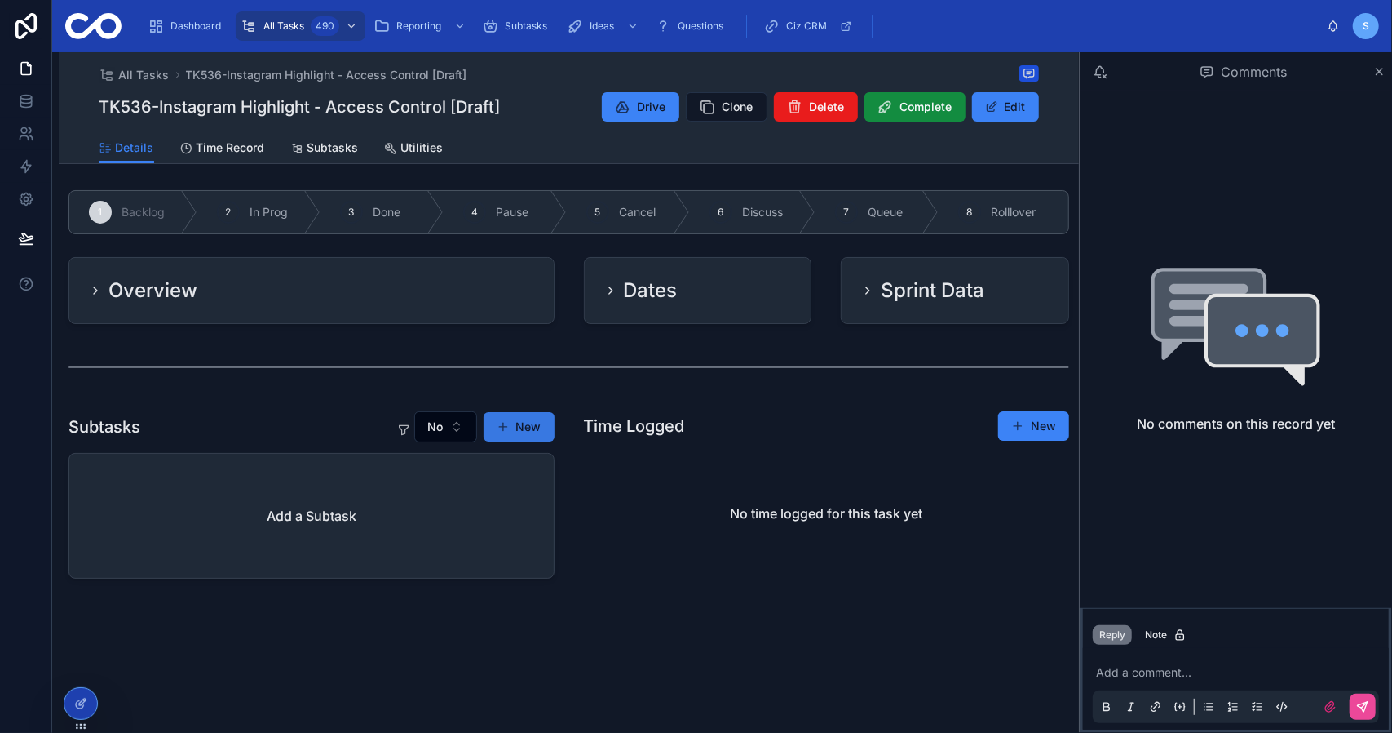
click at [520, 426] on button "New" at bounding box center [519, 426] width 71 height 29
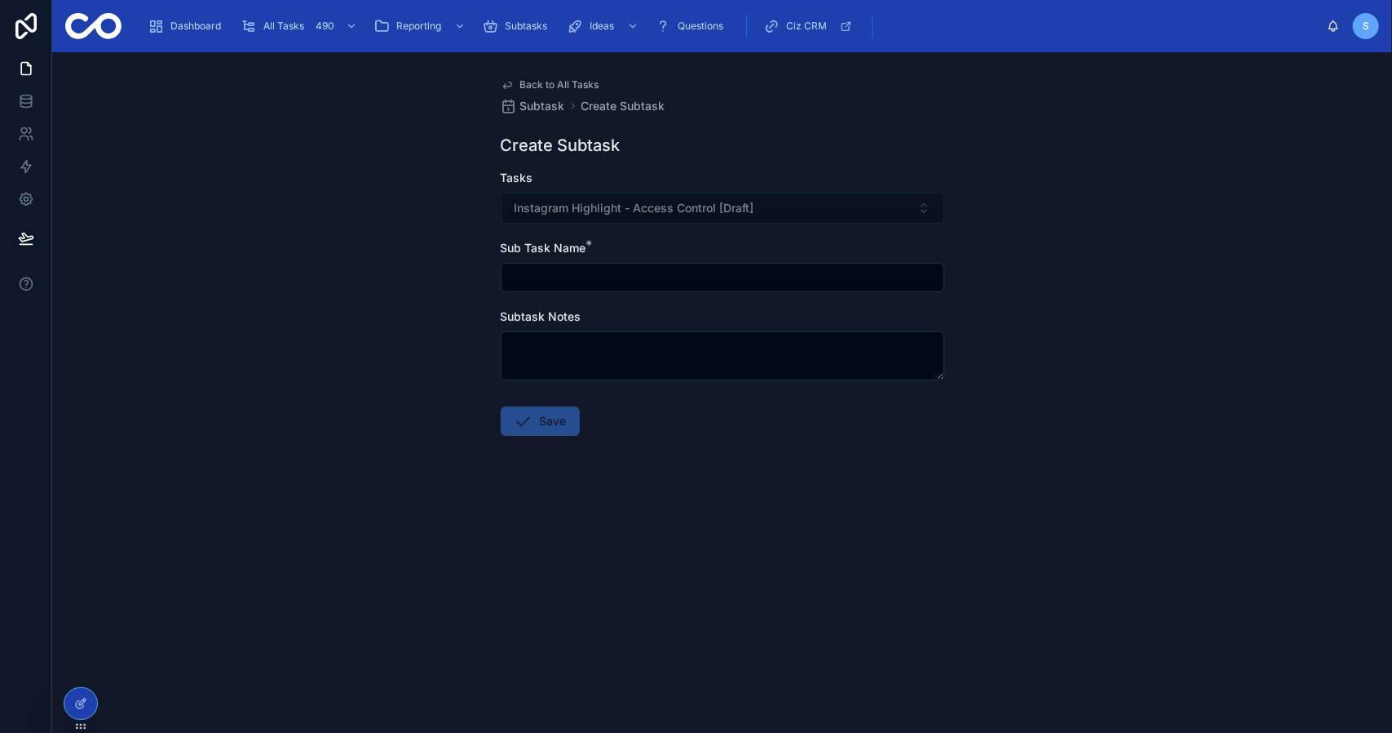
click at [566, 266] on input "text" at bounding box center [723, 277] width 442 height 23
type input "**********"
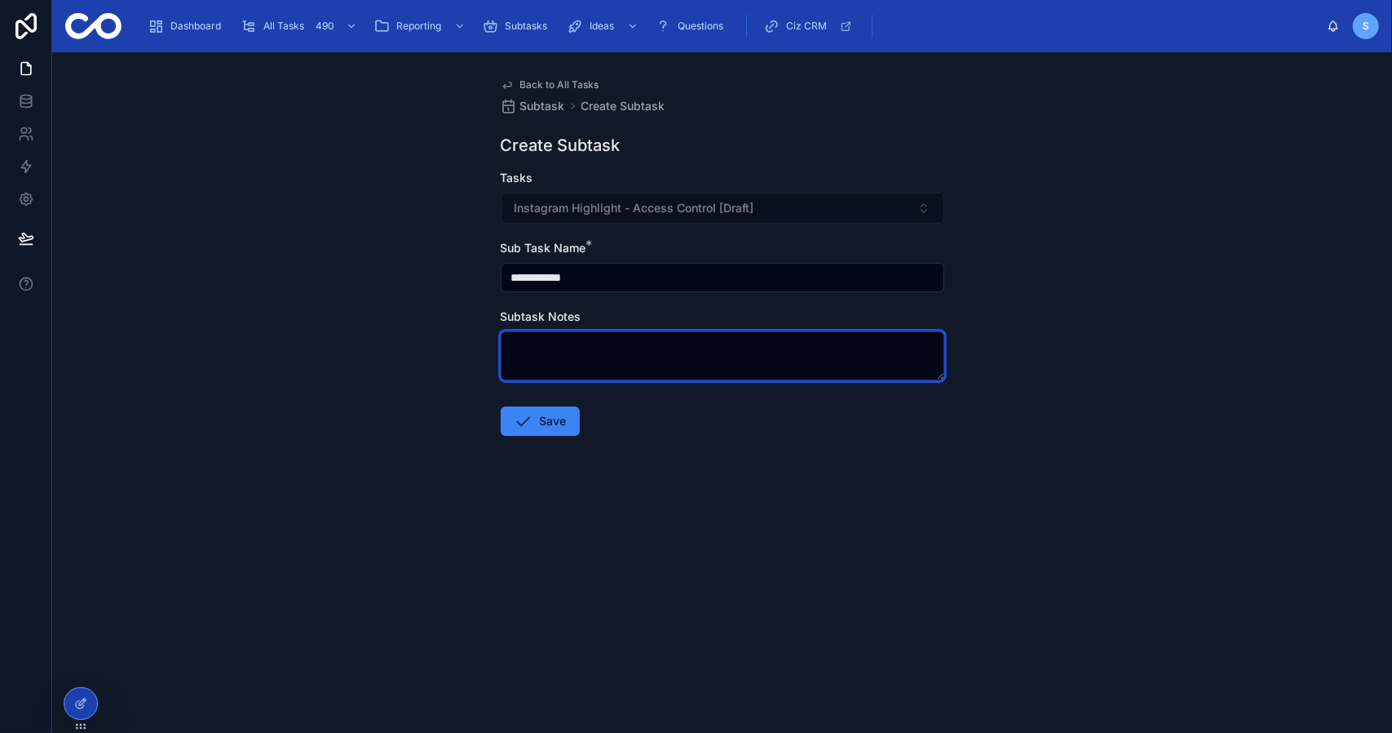
click at [729, 347] on textarea at bounding box center [723, 355] width 444 height 49
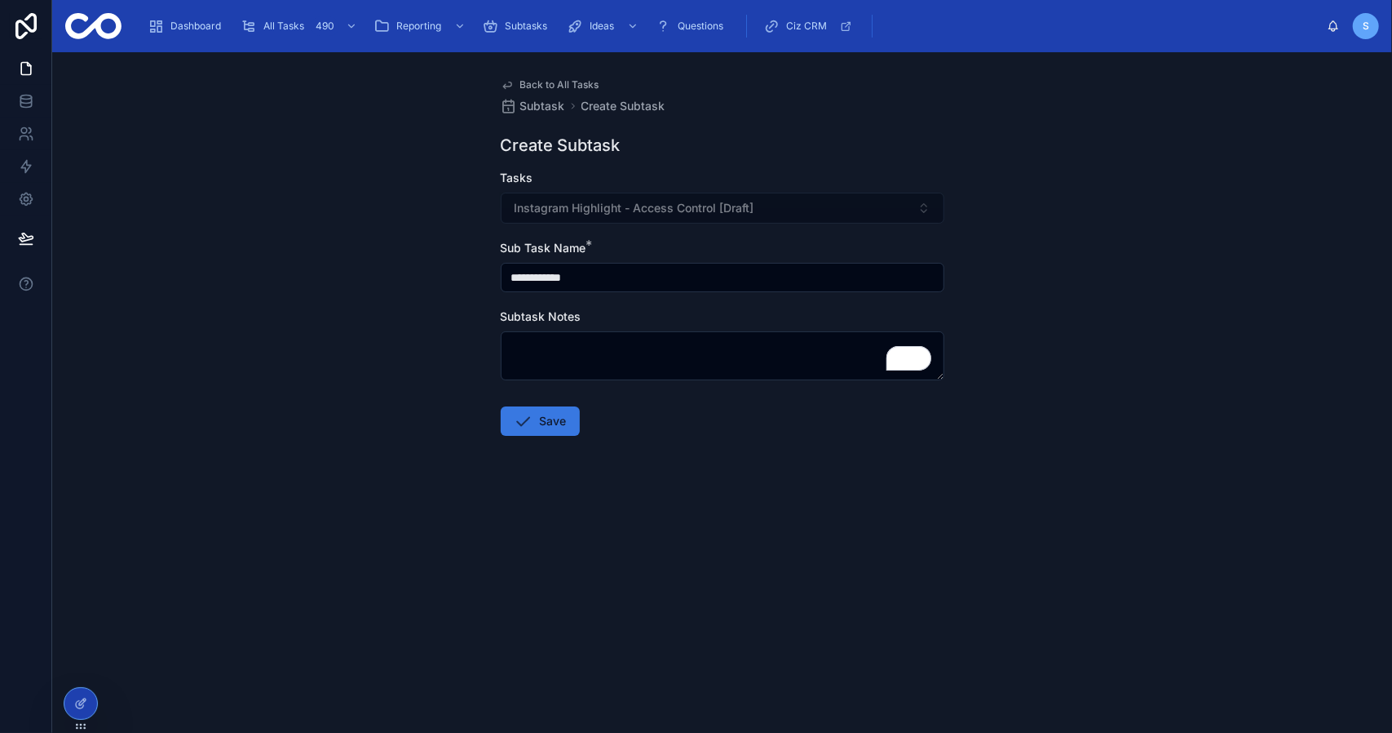
click at [556, 422] on button "Save" at bounding box center [540, 420] width 79 height 29
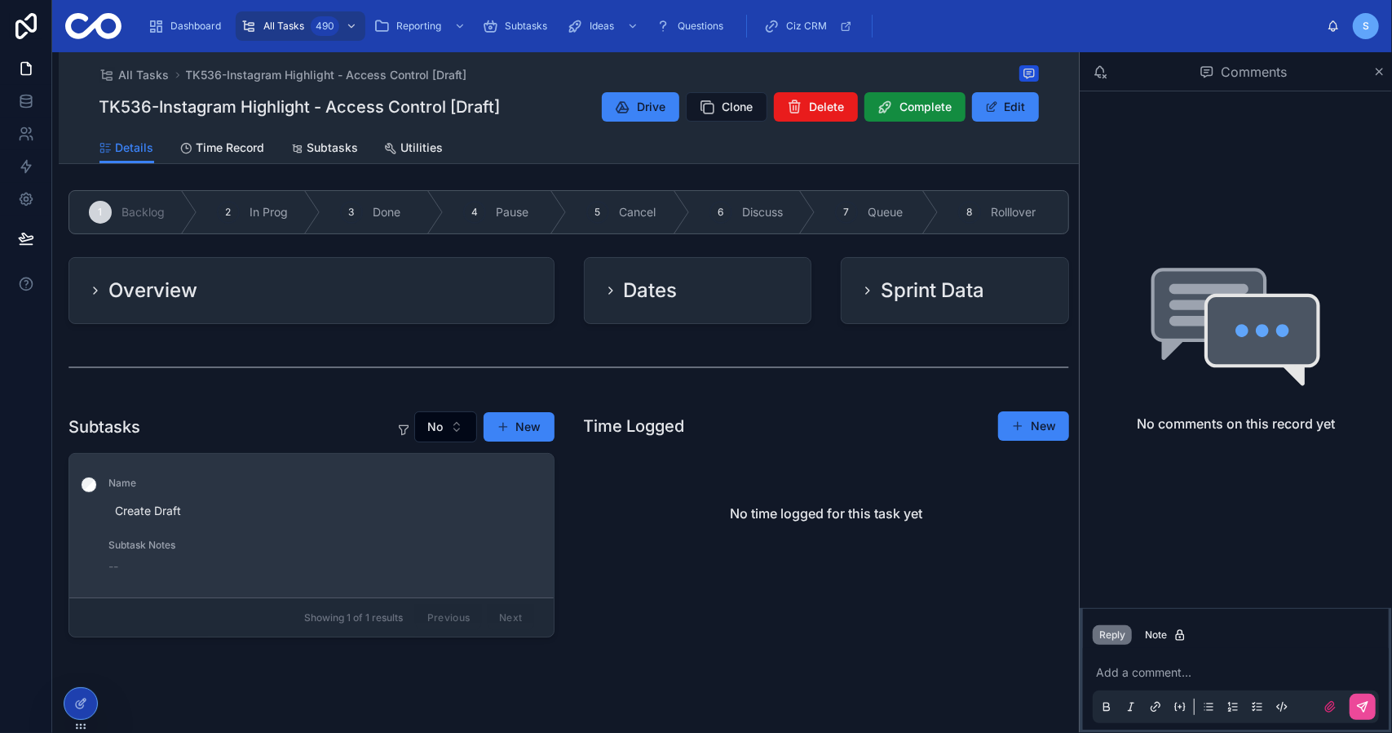
drag, startPoint x: 472, startPoint y: 451, endPoint x: 259, endPoint y: 493, distance: 217.7
click at [259, 493] on div "Name Create Draft" at bounding box center [321, 500] width 426 height 49
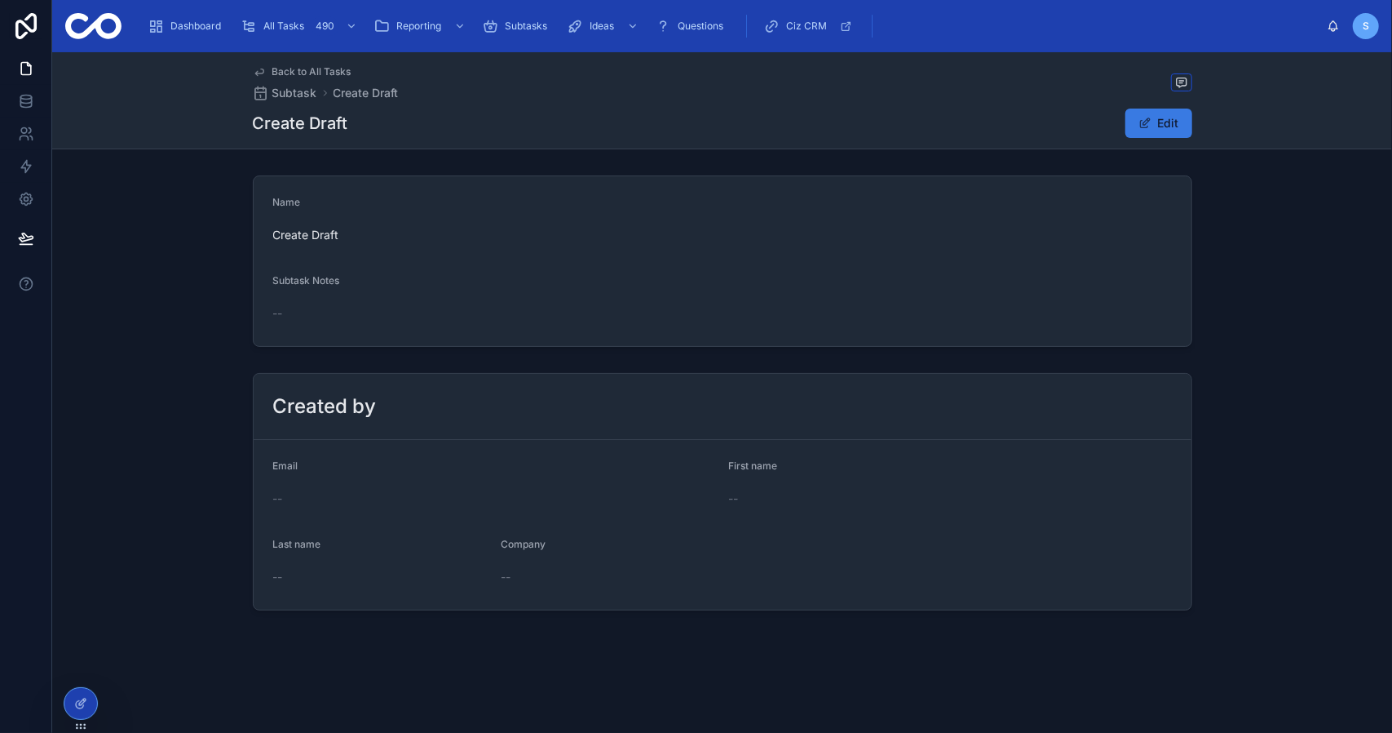
click at [1171, 120] on button "Edit" at bounding box center [1159, 122] width 67 height 29
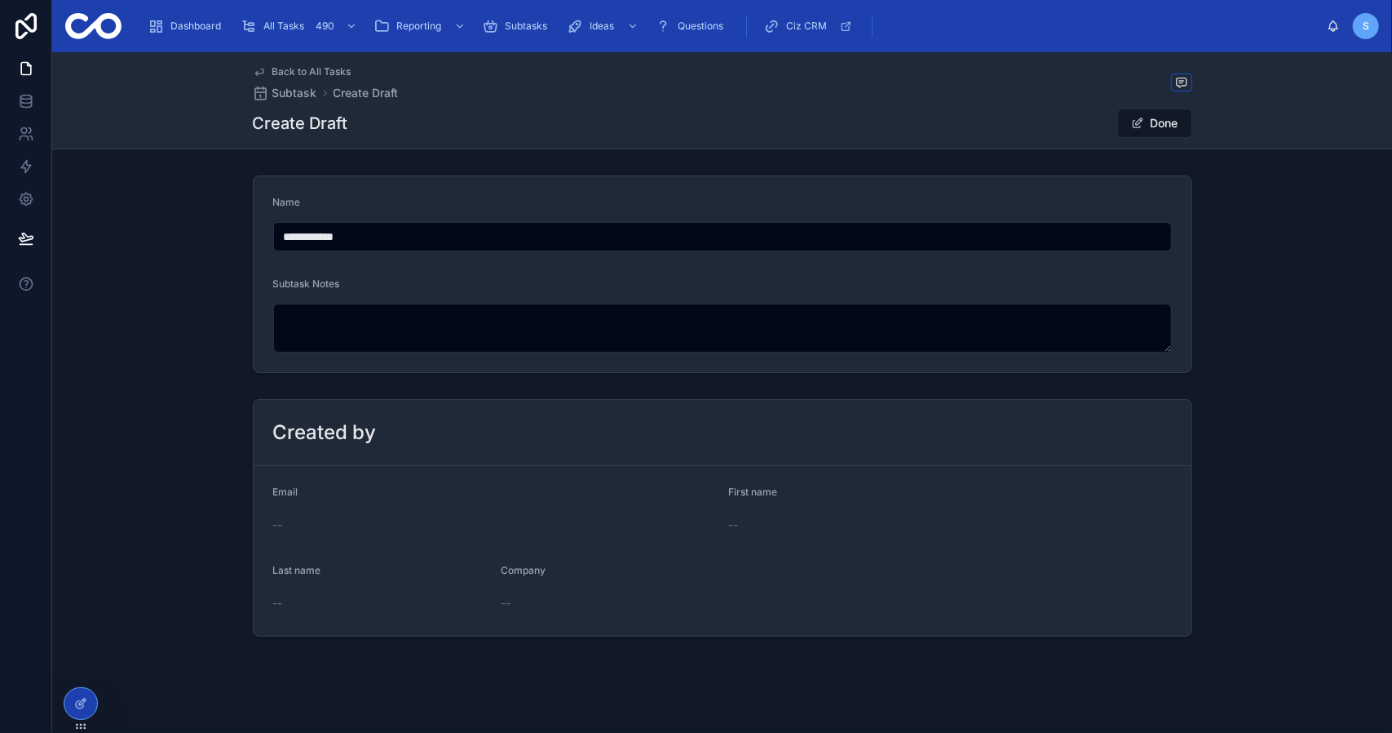
click at [424, 234] on input "**********" at bounding box center [722, 236] width 897 height 23
type input "**********"
click at [1147, 120] on span "Done" at bounding box center [1155, 122] width 75 height 29
click at [1147, 120] on button "Done" at bounding box center [1155, 122] width 75 height 29
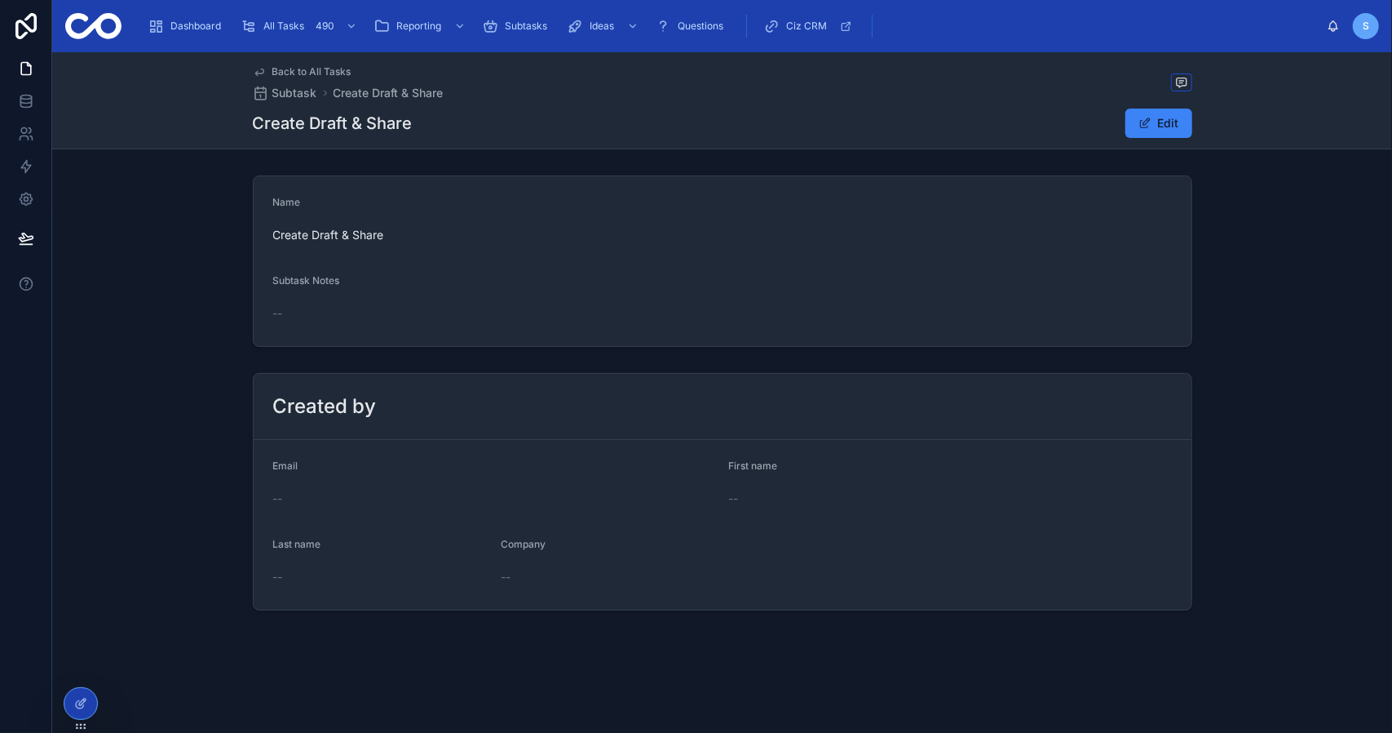
click at [300, 74] on span "Back to All Tasks" at bounding box center [311, 71] width 79 height 13
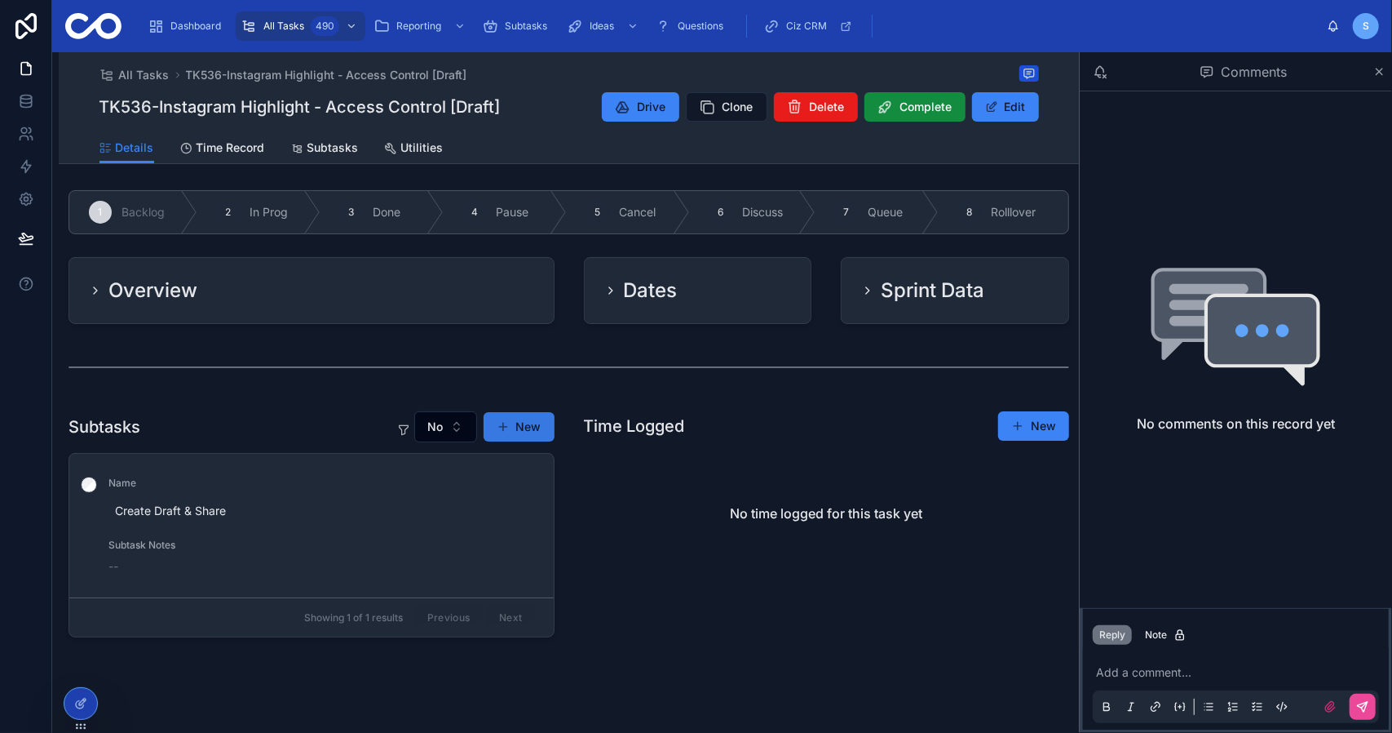
click at [518, 432] on button "New" at bounding box center [519, 426] width 71 height 29
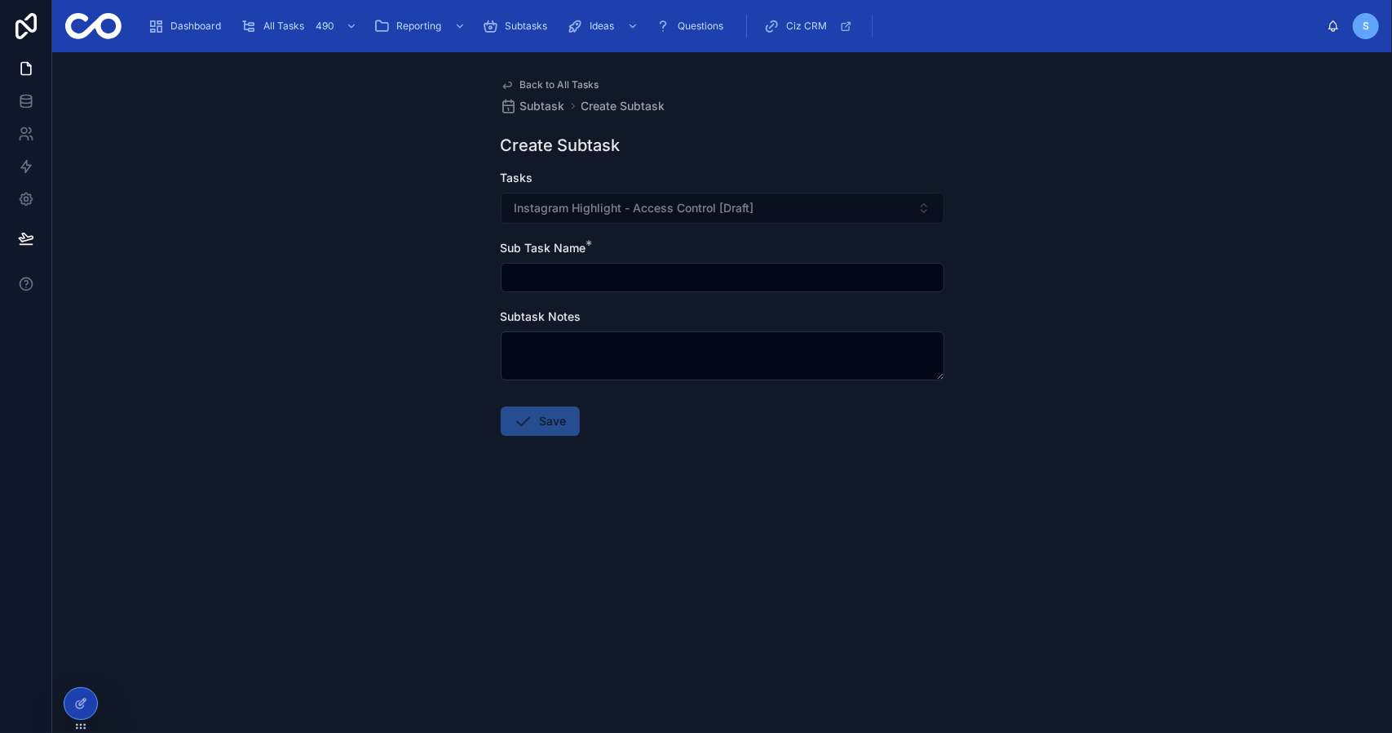
click at [553, 274] on input "text" at bounding box center [723, 277] width 442 height 23
type input "**********"
click at [534, 436] on form "**********" at bounding box center [723, 355] width 444 height 370
click at [552, 425] on button "Save" at bounding box center [540, 420] width 79 height 29
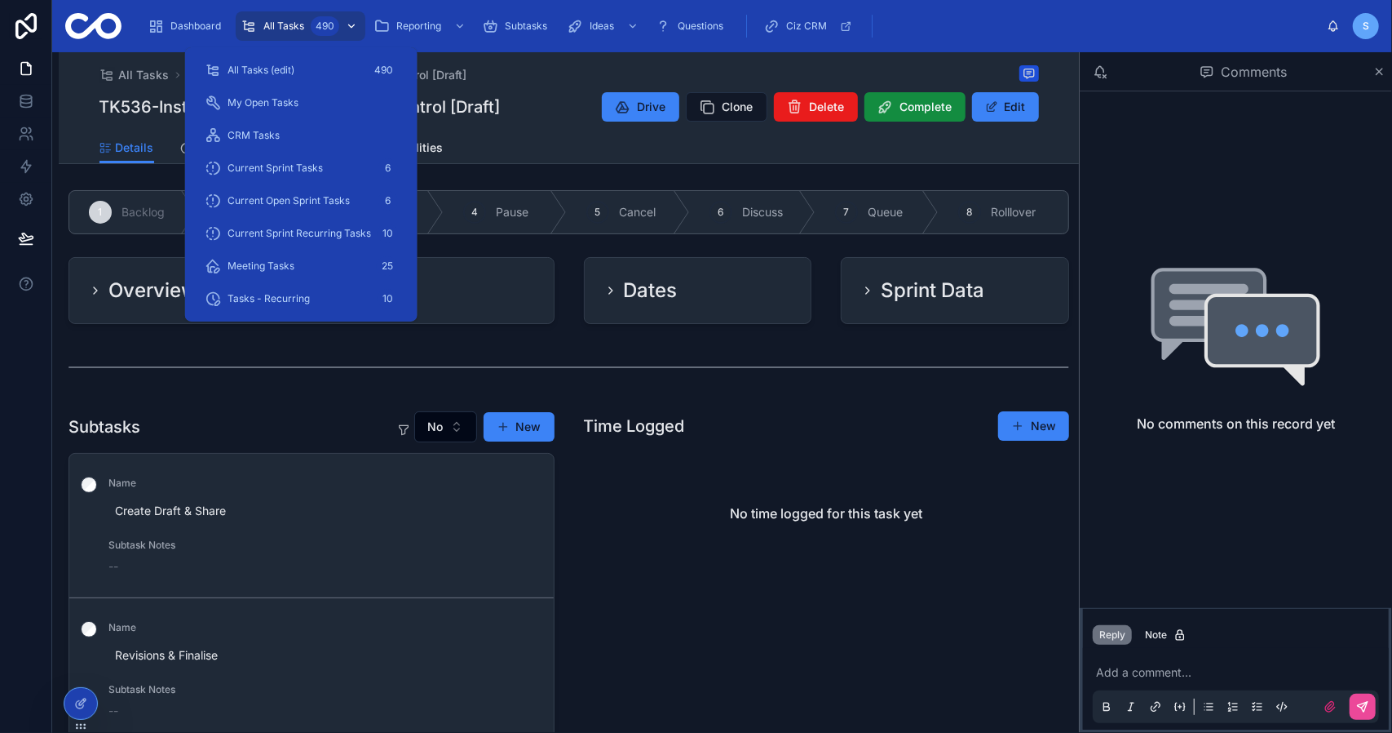
click at [312, 15] on div "490" at bounding box center [336, 26] width 50 height 26
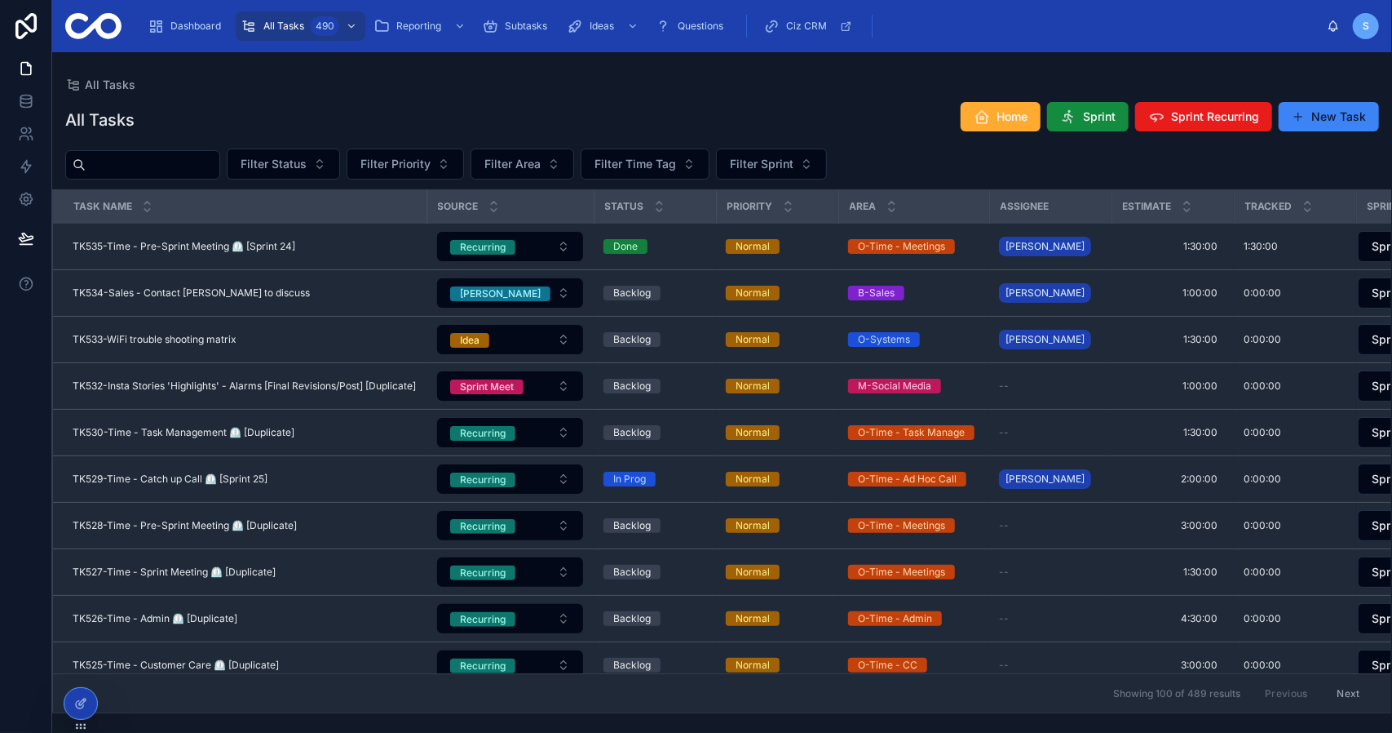
drag, startPoint x: 721, startPoint y: 86, endPoint x: 732, endPoint y: 86, distance: 10.6
click at [726, 86] on div "All Tasks" at bounding box center [722, 84] width 1314 height 13
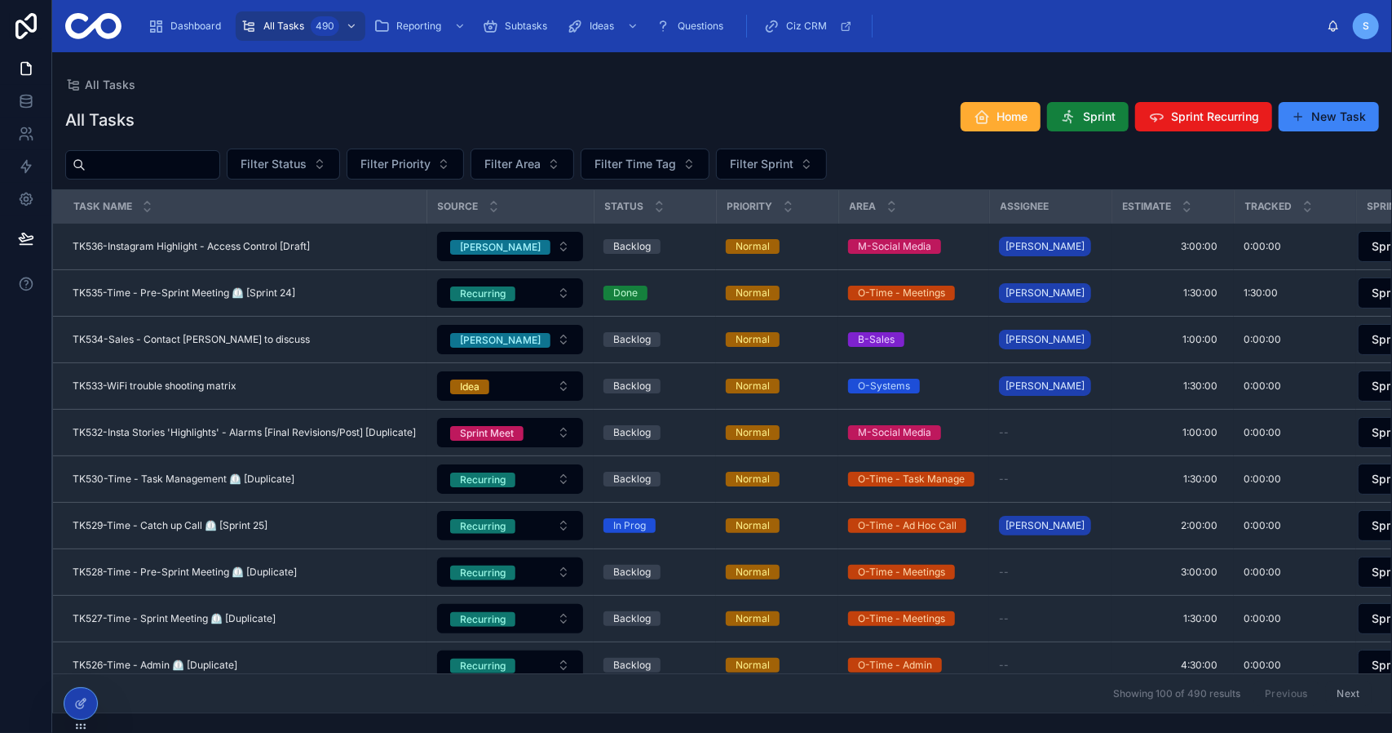
click at [1103, 124] on span "Sprint" at bounding box center [1099, 116] width 33 height 16
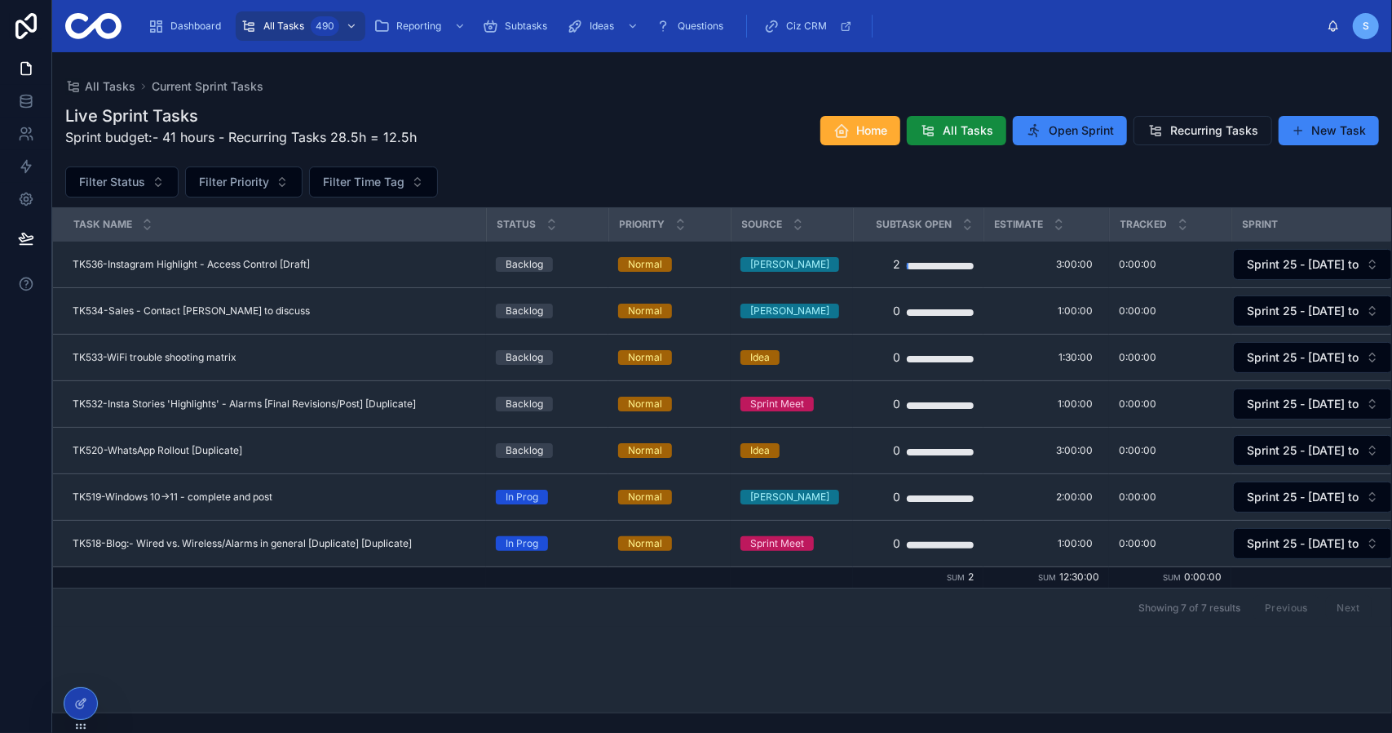
click at [680, 167] on div "Filter Status Filter Priority Filter Time Tag" at bounding box center [722, 181] width 1340 height 31
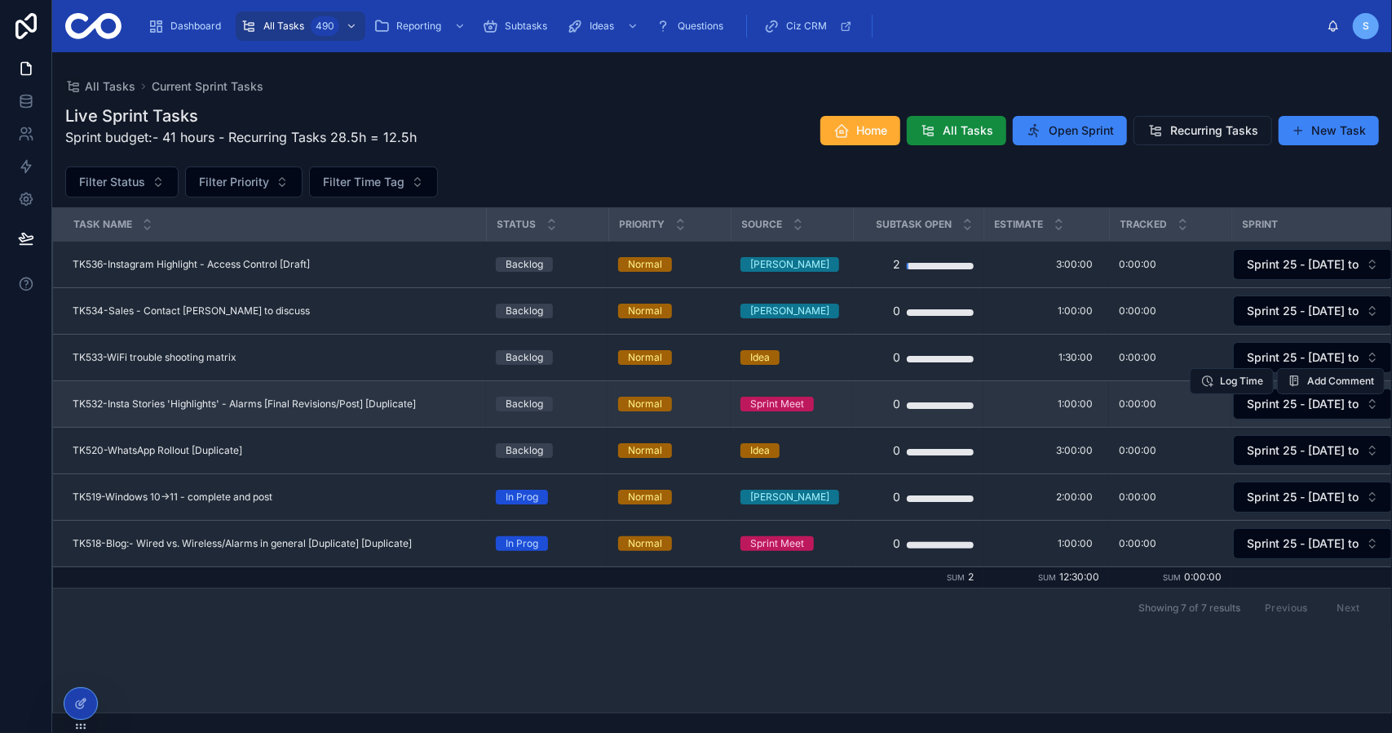
click at [320, 404] on span "TK532-Insta Stories 'Highlights' - Alarms [Final Revisions/Post] [Duplicate]" at bounding box center [244, 403] width 343 height 13
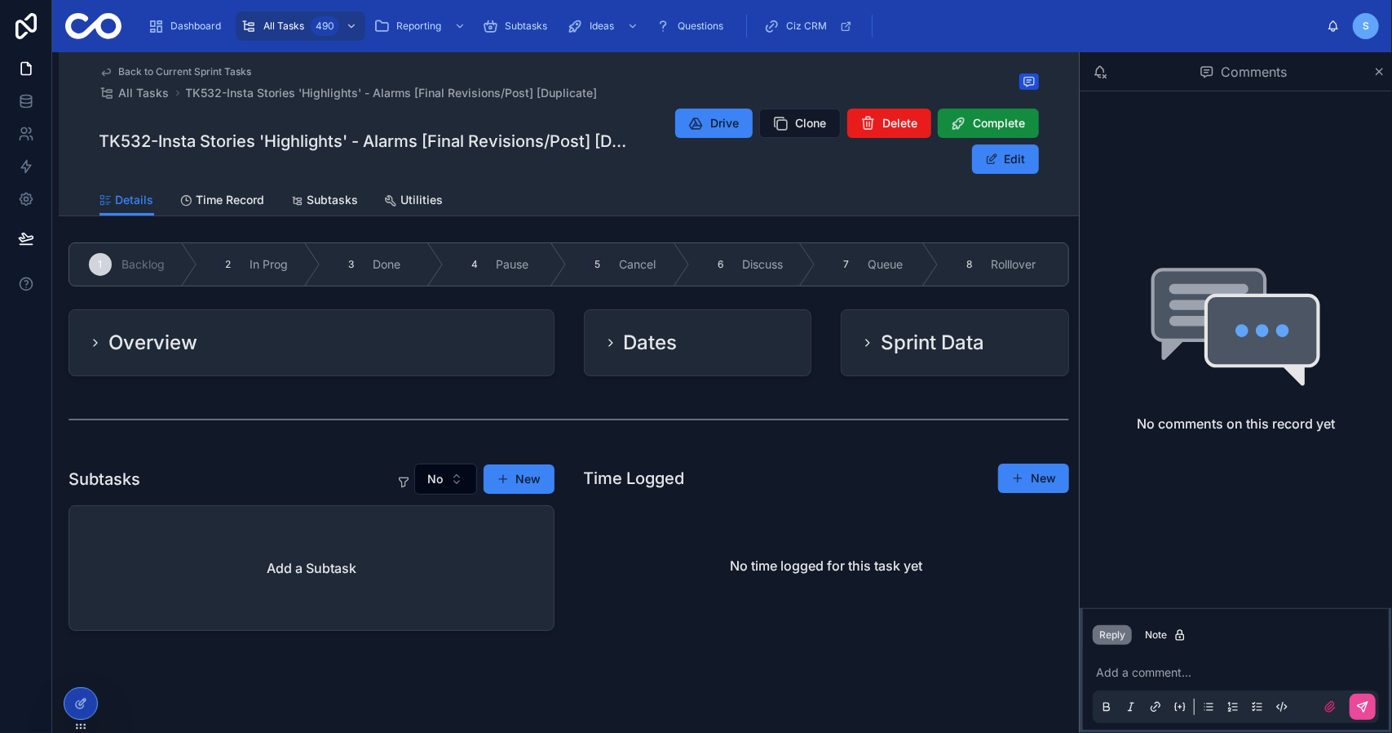
click at [326, 357] on div "Overview" at bounding box center [311, 342] width 485 height 65
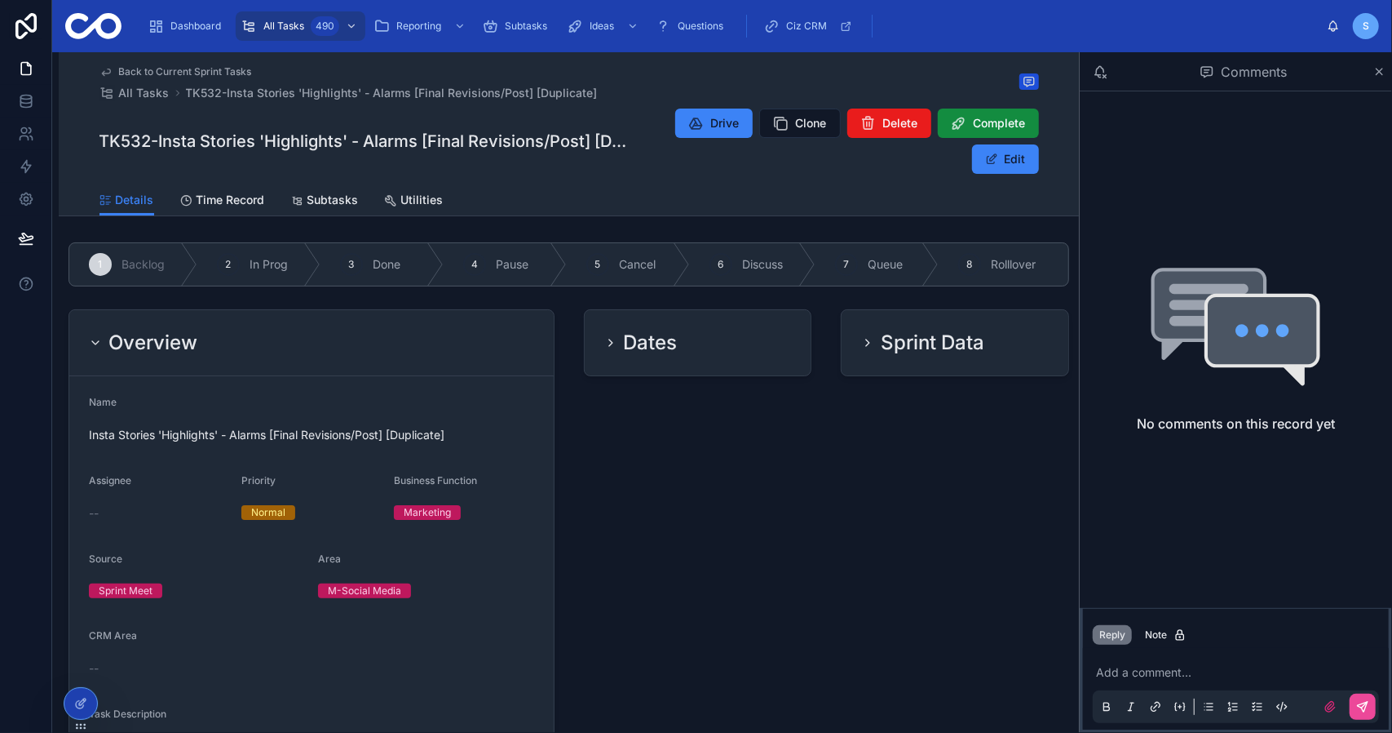
click at [344, 342] on div "Overview" at bounding box center [311, 343] width 445 height 26
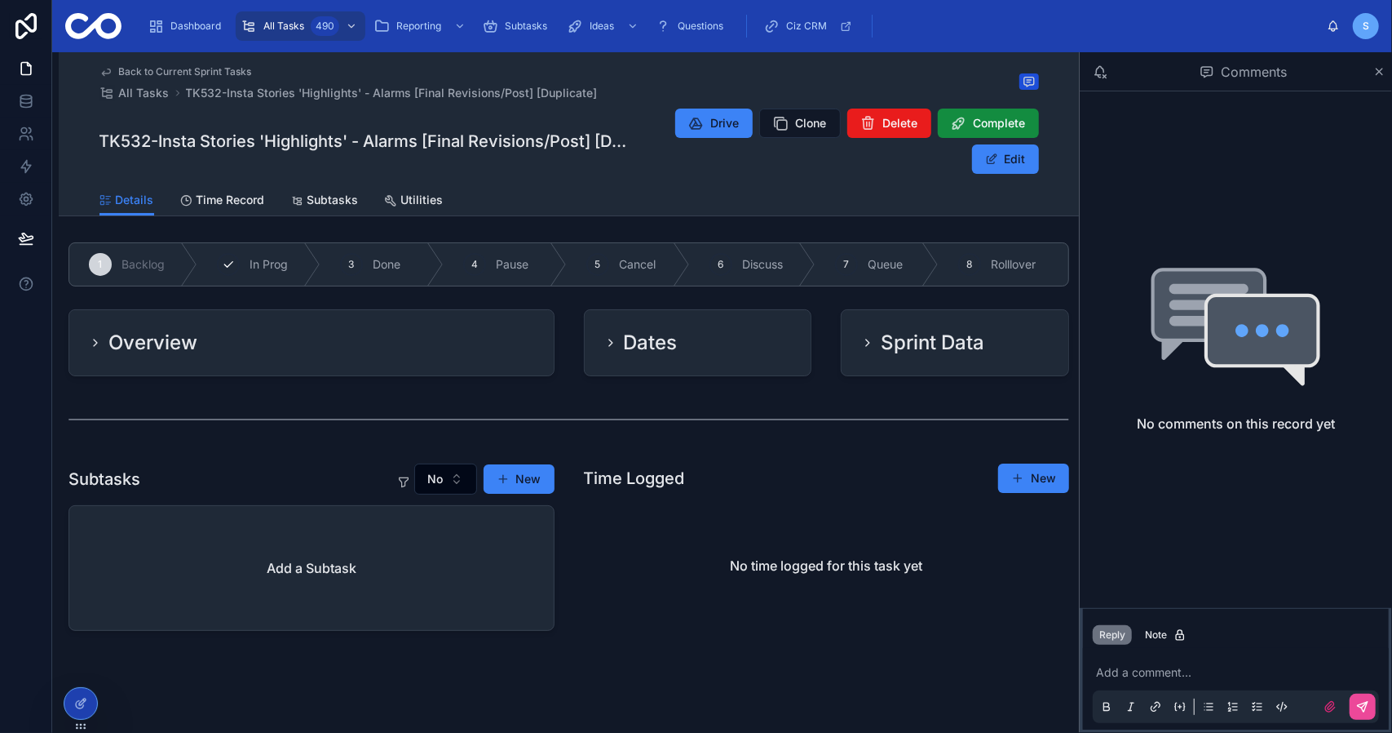
click at [283, 271] on span "In Prog" at bounding box center [269, 264] width 38 height 16
click at [718, 339] on div "Dates" at bounding box center [698, 343] width 188 height 26
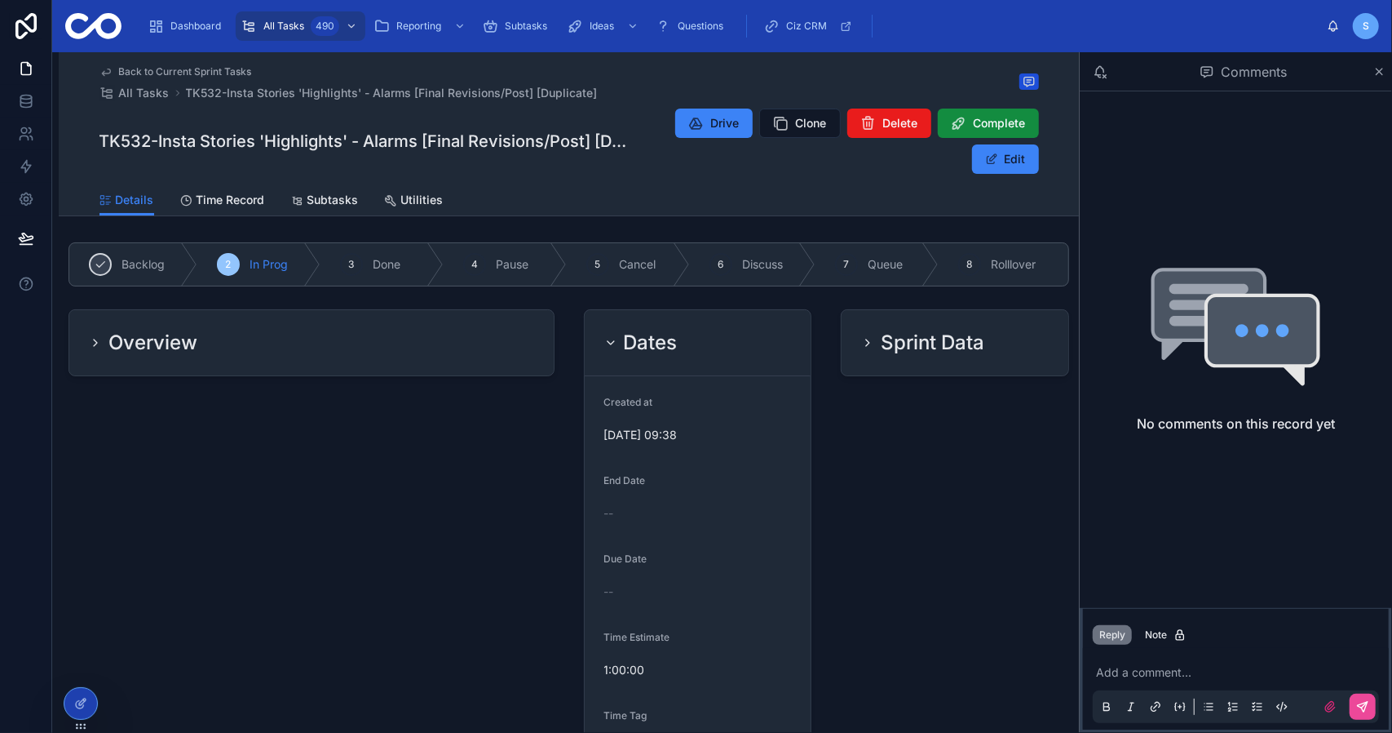
click at [718, 339] on div "Dates" at bounding box center [698, 343] width 188 height 26
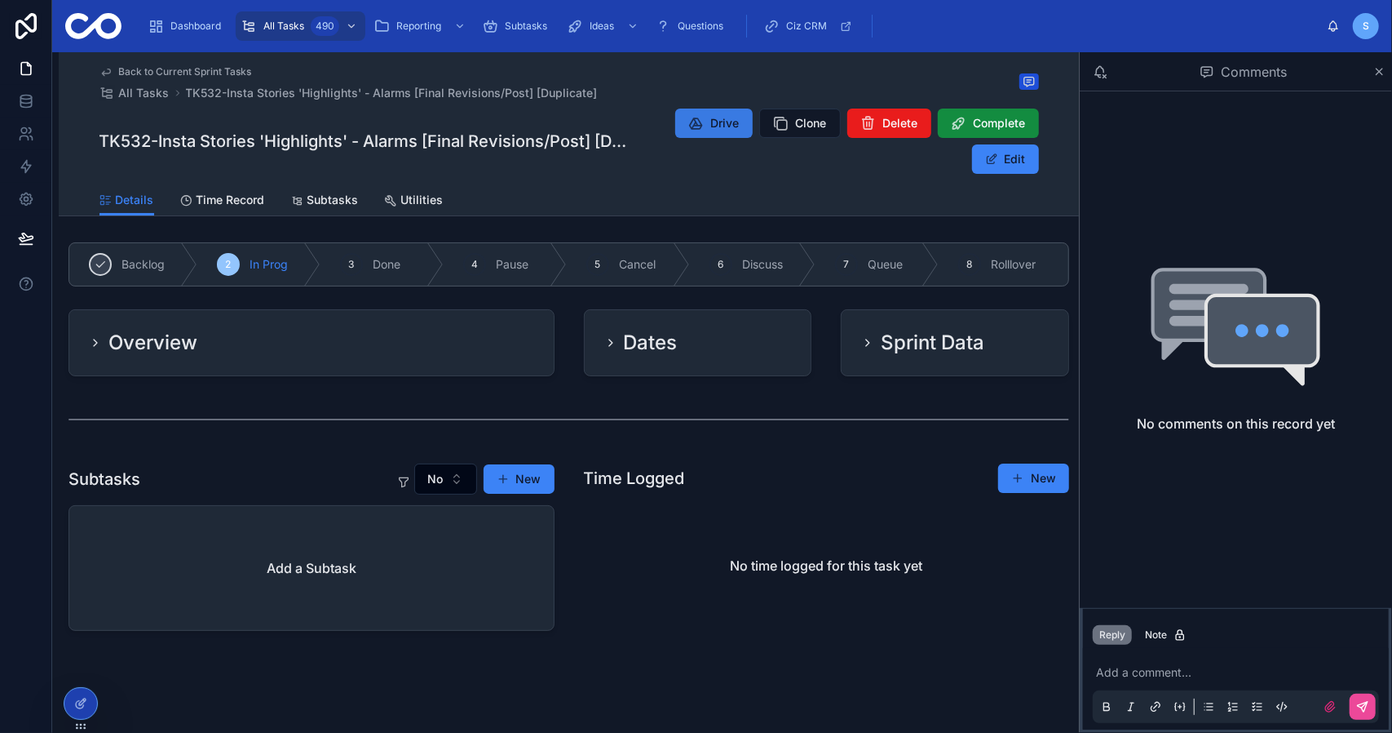
click at [724, 123] on span "Drive" at bounding box center [725, 123] width 29 height 16
click at [215, 72] on span "Back to Current Sprint Tasks" at bounding box center [185, 71] width 133 height 13
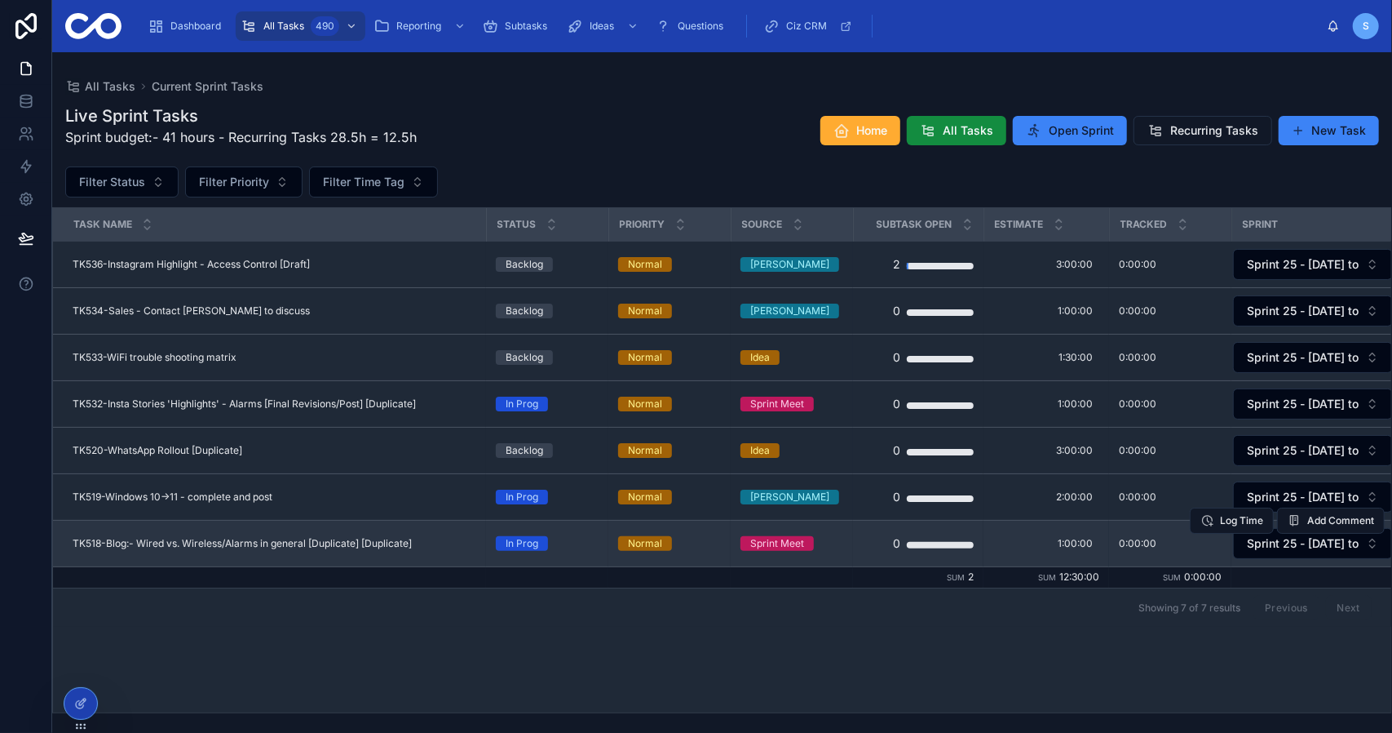
click at [326, 541] on span "TK518-Blog:- Wired vs. Wireless/Alarms in general [Duplicate] [Duplicate]" at bounding box center [242, 543] width 339 height 13
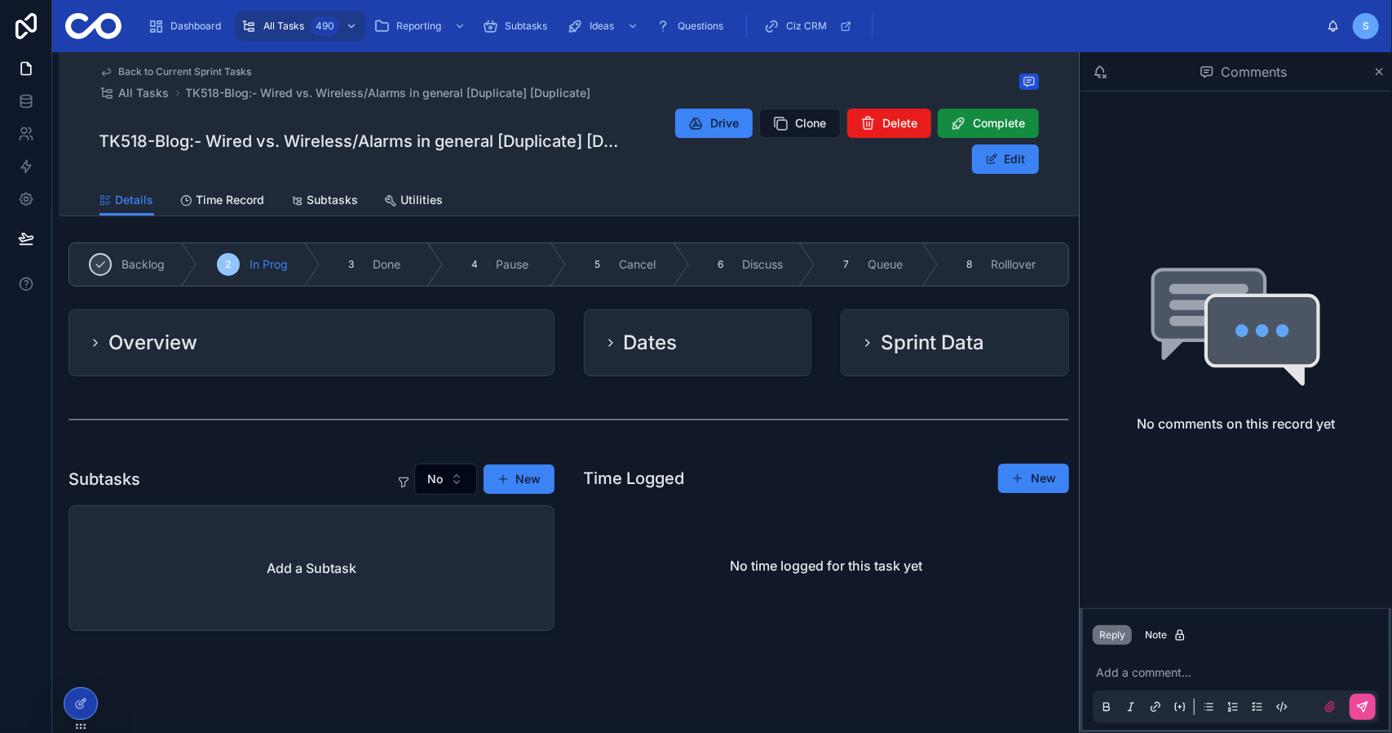
click at [353, 344] on div "Overview" at bounding box center [311, 343] width 445 height 26
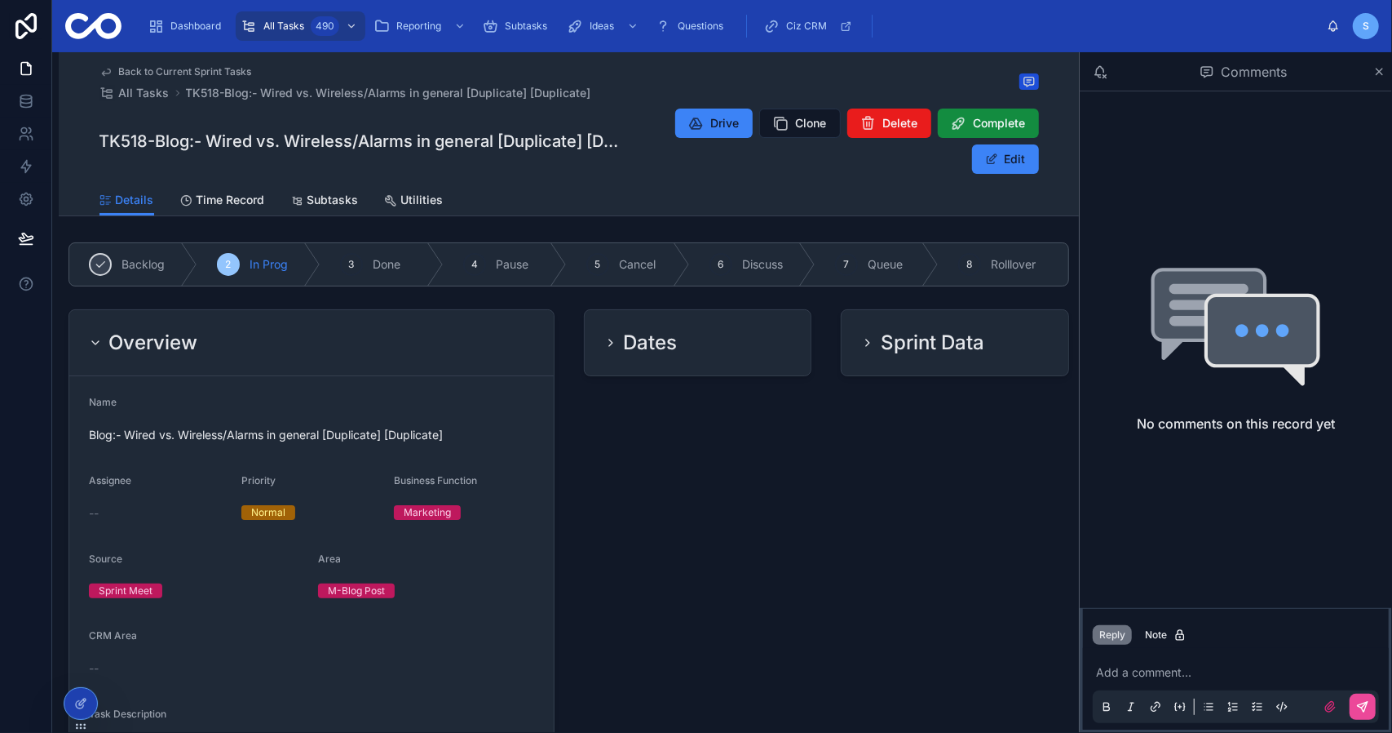
click at [353, 344] on div "Overview" at bounding box center [311, 343] width 445 height 26
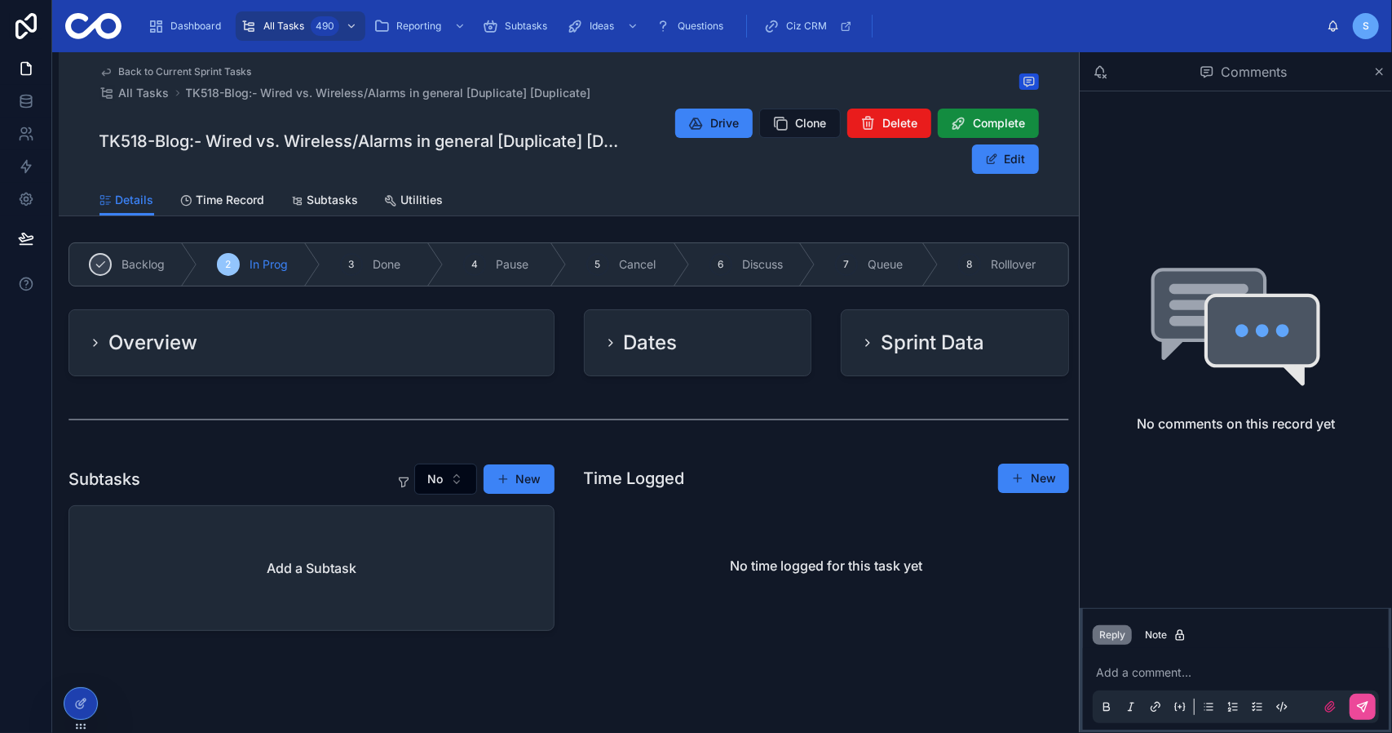
click at [353, 344] on div "Overview" at bounding box center [311, 343] width 445 height 26
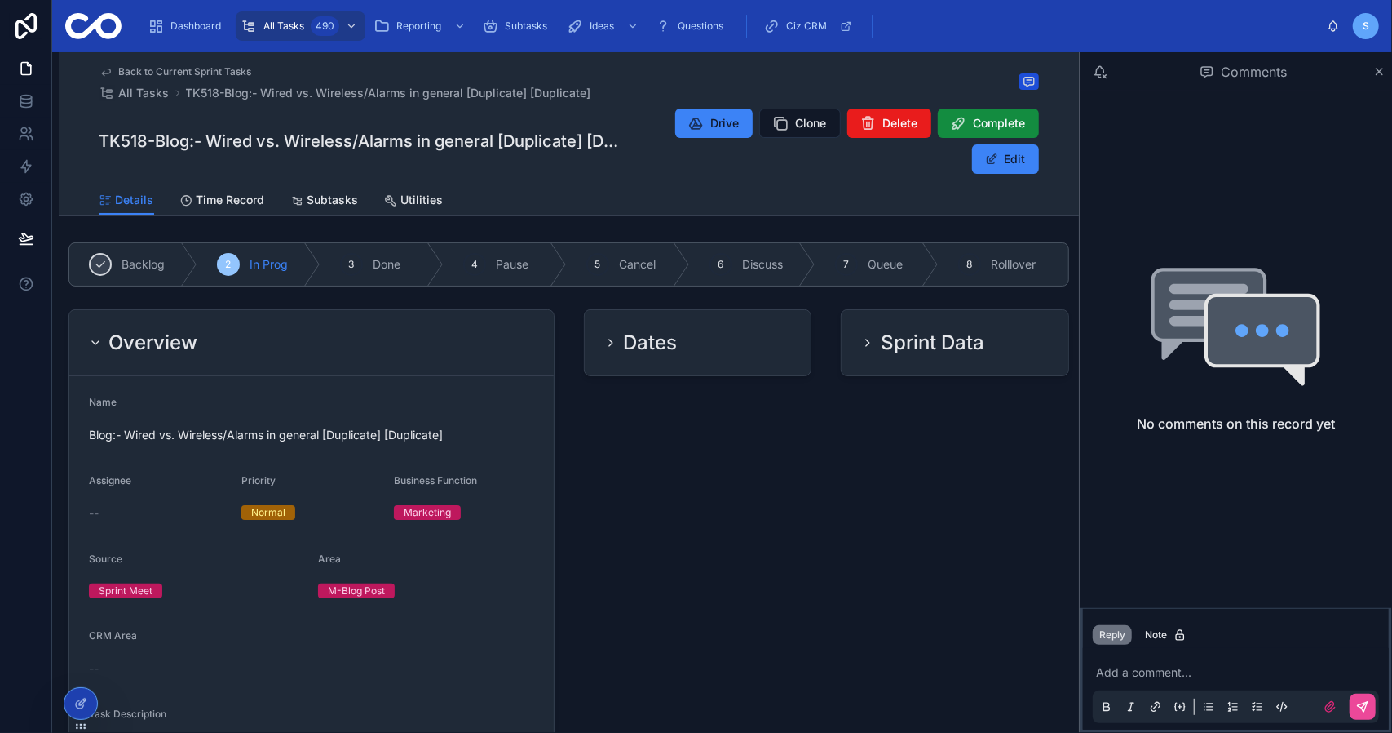
click at [353, 344] on div "Overview" at bounding box center [311, 343] width 445 height 26
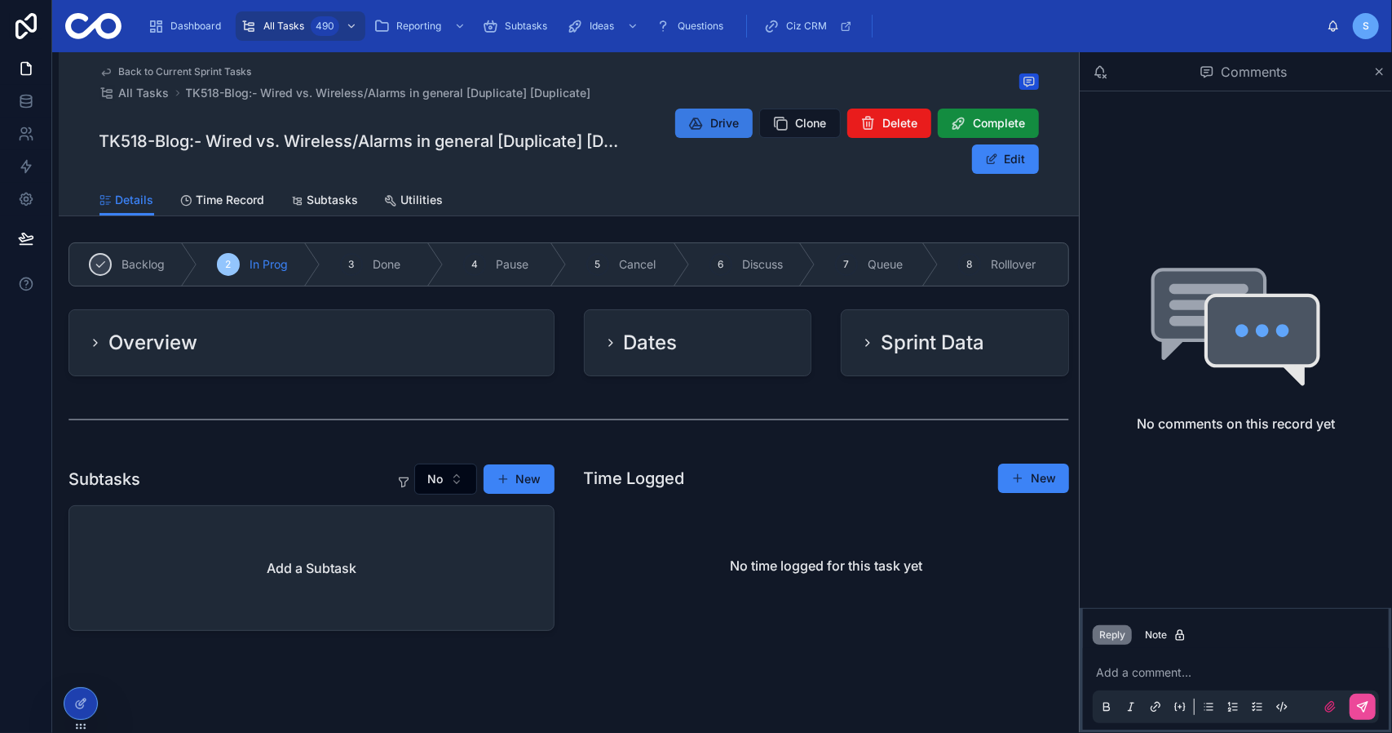
click at [700, 113] on button "Drive" at bounding box center [713, 122] width 77 height 29
click at [704, 123] on button "Drive" at bounding box center [713, 122] width 77 height 29
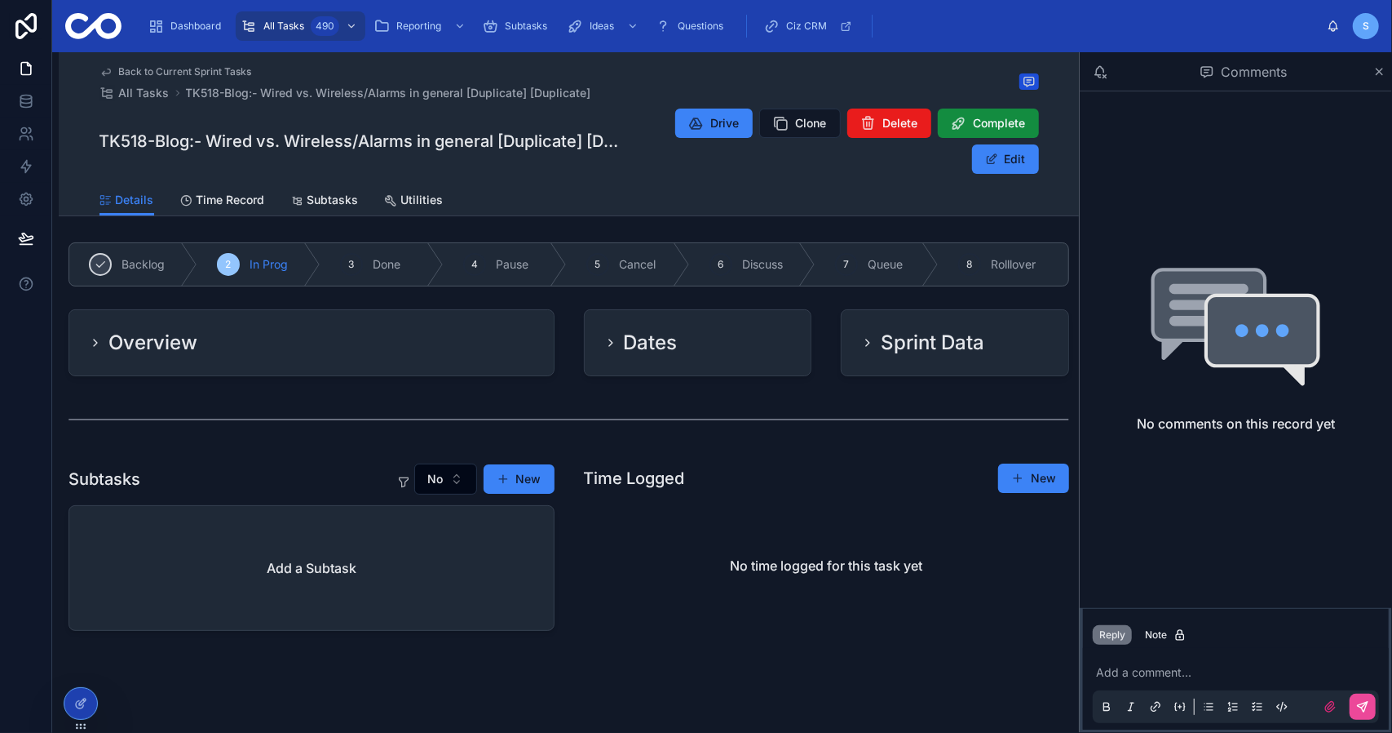
click at [704, 123] on button "Drive" at bounding box center [713, 122] width 77 height 29
click at [999, 167] on button "Edit" at bounding box center [1005, 158] width 67 height 29
click at [411, 318] on div "Overview" at bounding box center [311, 342] width 485 height 65
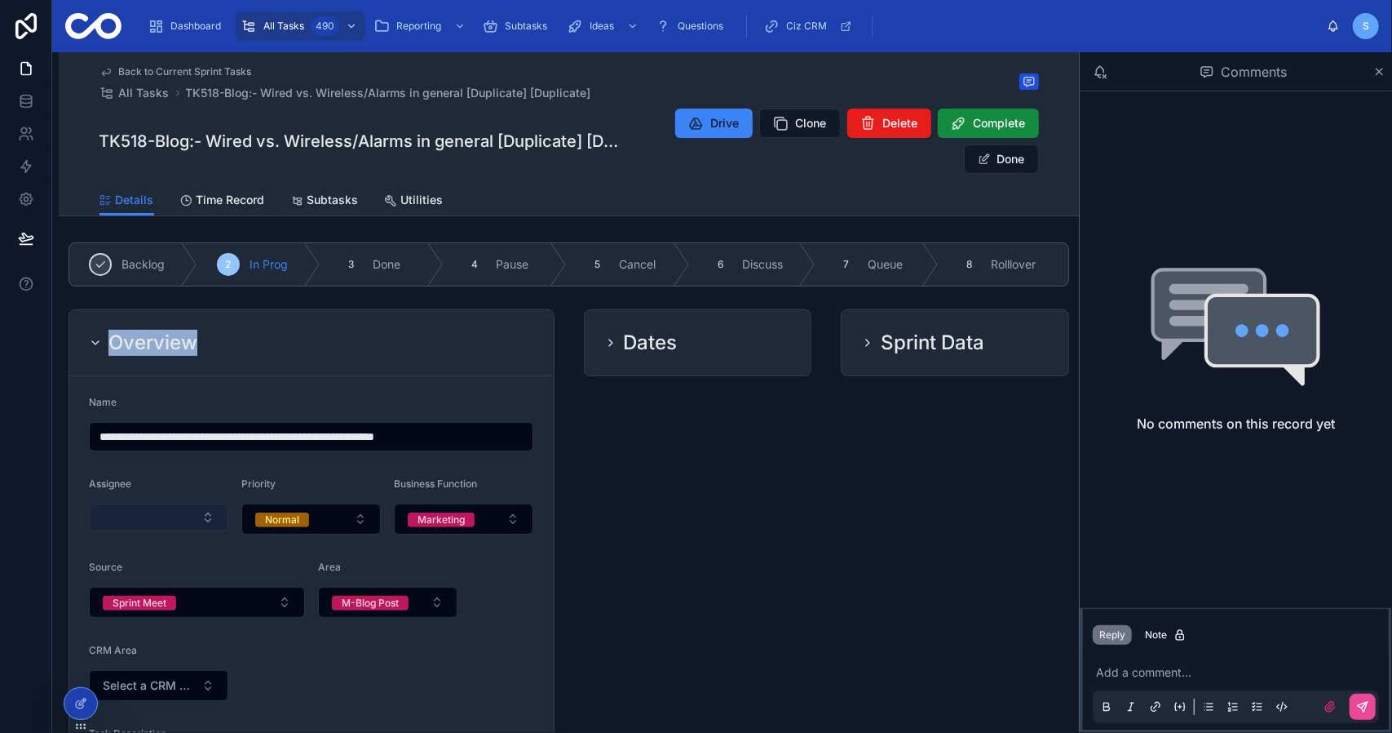
click at [155, 509] on button "Select Button" at bounding box center [158, 517] width 139 height 28
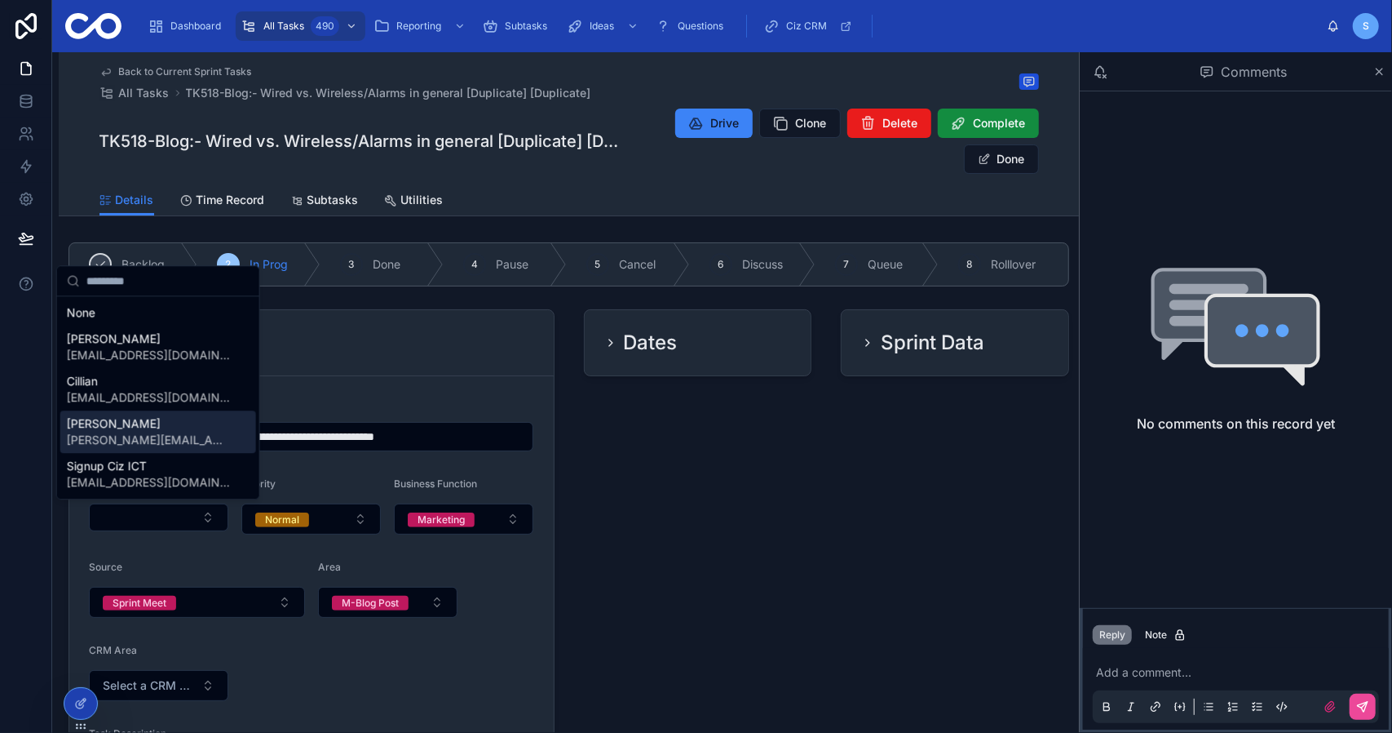
click at [148, 435] on span "[PERSON_NAME][EMAIL_ADDRESS][DOMAIN_NAME]" at bounding box center [148, 440] width 163 height 16
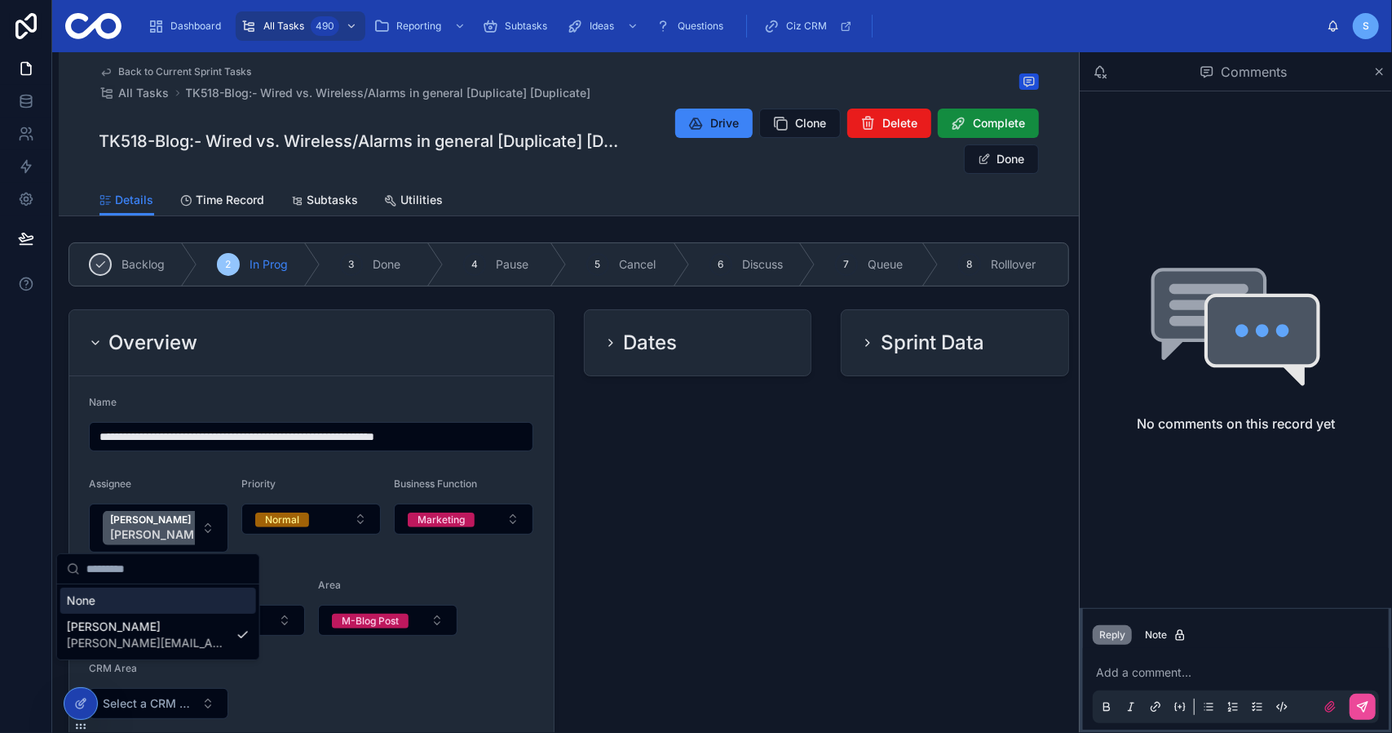
click at [674, 529] on div "Dates" at bounding box center [698, 689] width 248 height 772
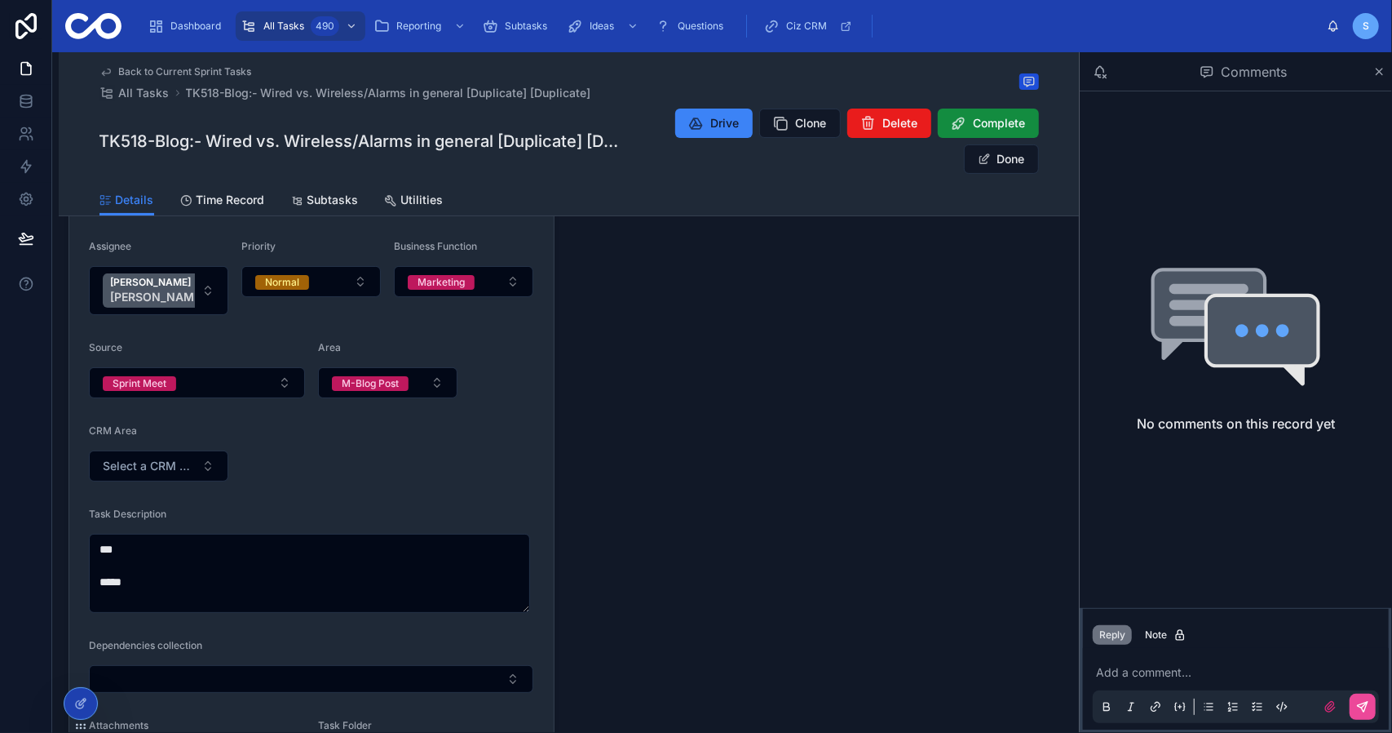
scroll to position [326, 0]
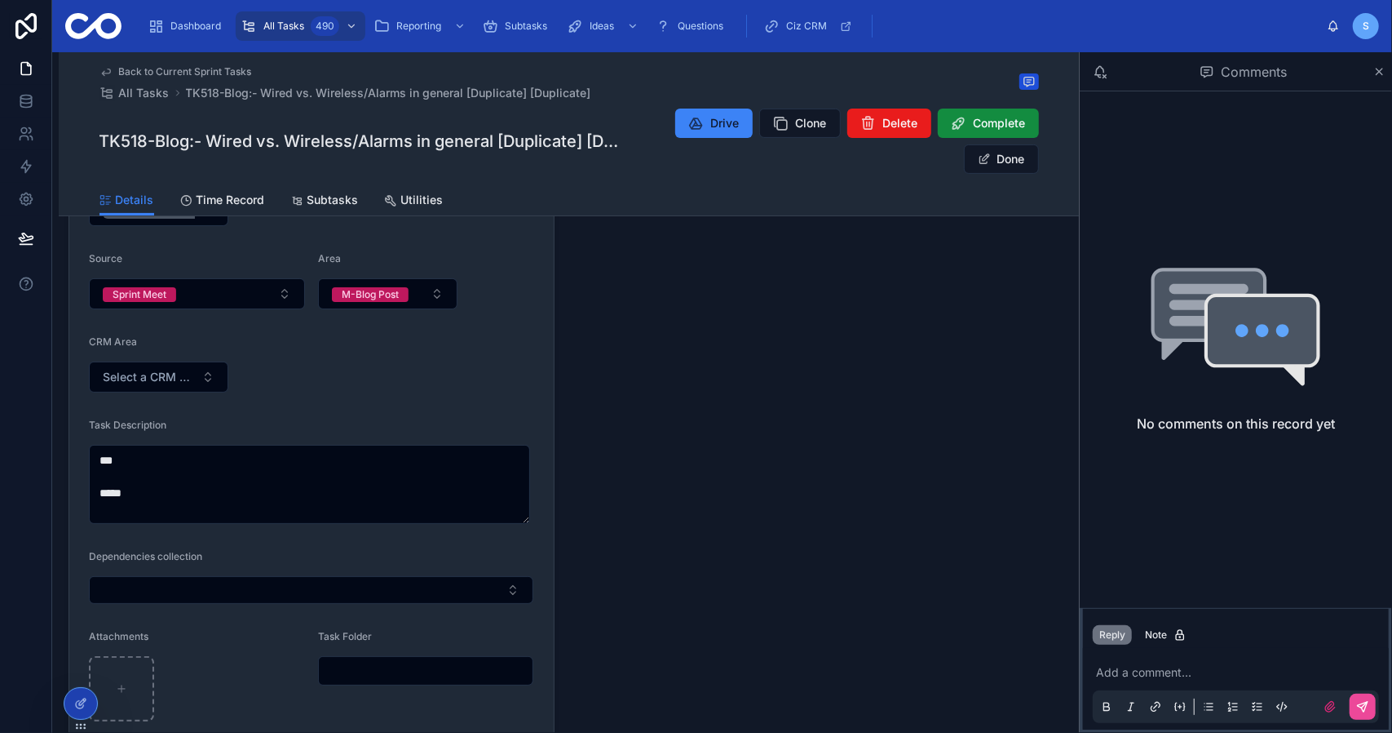
click at [365, 674] on input "text" at bounding box center [426, 670] width 215 height 23
paste input "**********"
type input "**********"
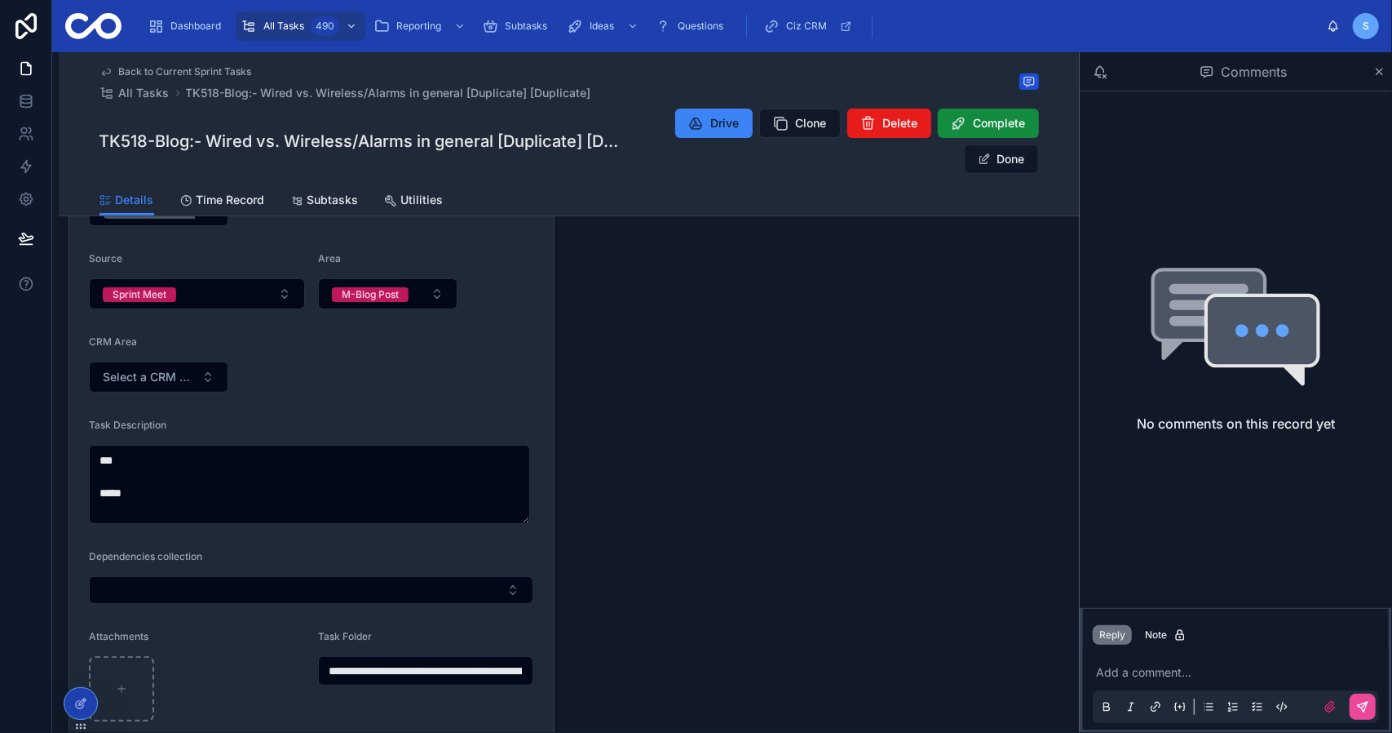
click at [674, 478] on div "Dates" at bounding box center [698, 362] width 248 height 772
click at [998, 160] on button "Done" at bounding box center [1001, 158] width 75 height 29
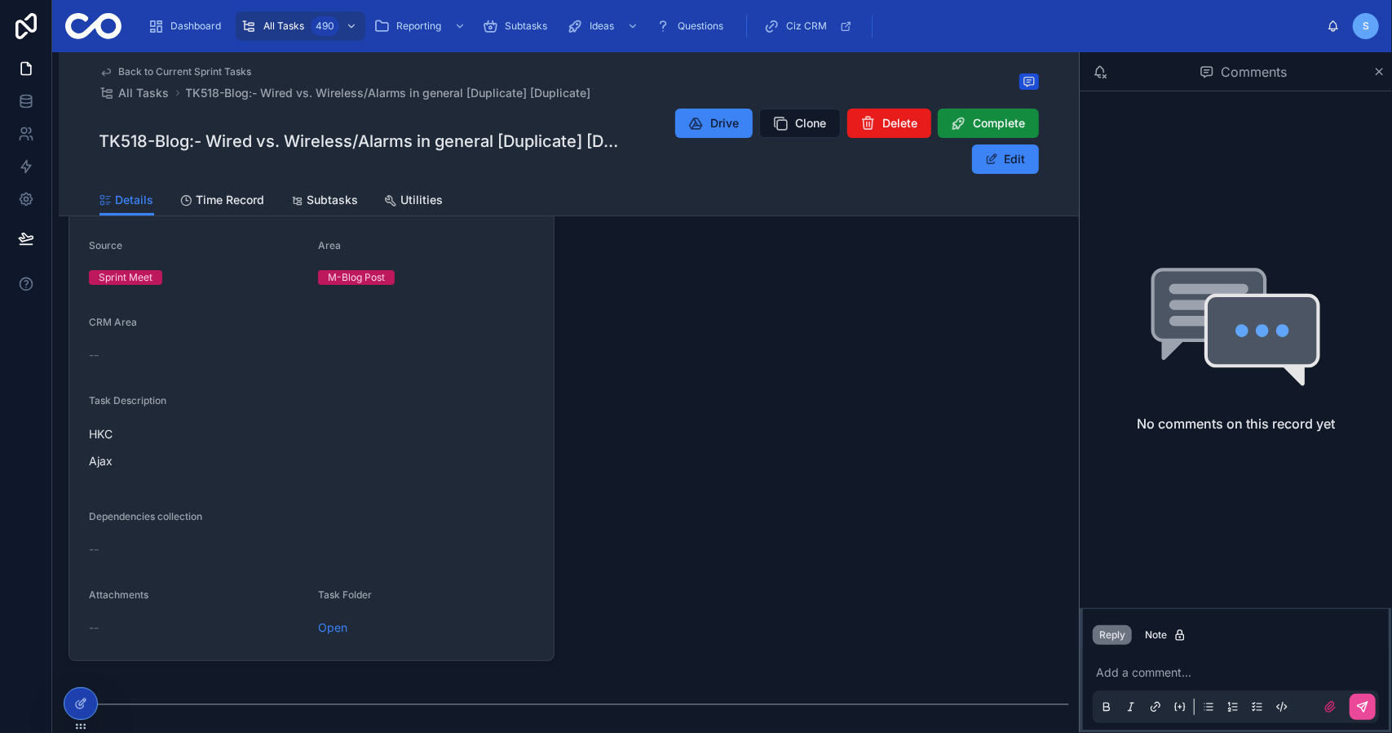
click at [733, 387] on div "Dates" at bounding box center [698, 321] width 248 height 691
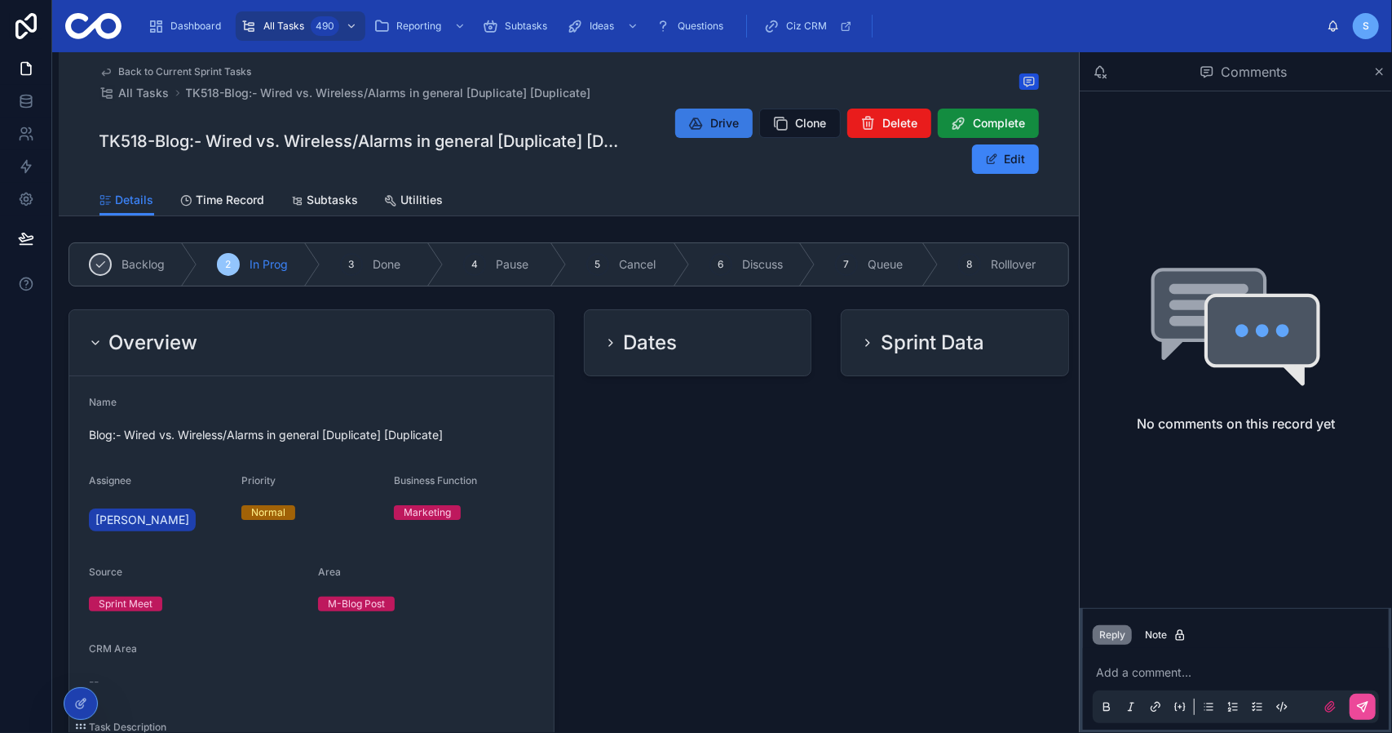
click at [713, 131] on span "Drive" at bounding box center [725, 123] width 29 height 16
